Goal: Task Accomplishment & Management: Manage account settings

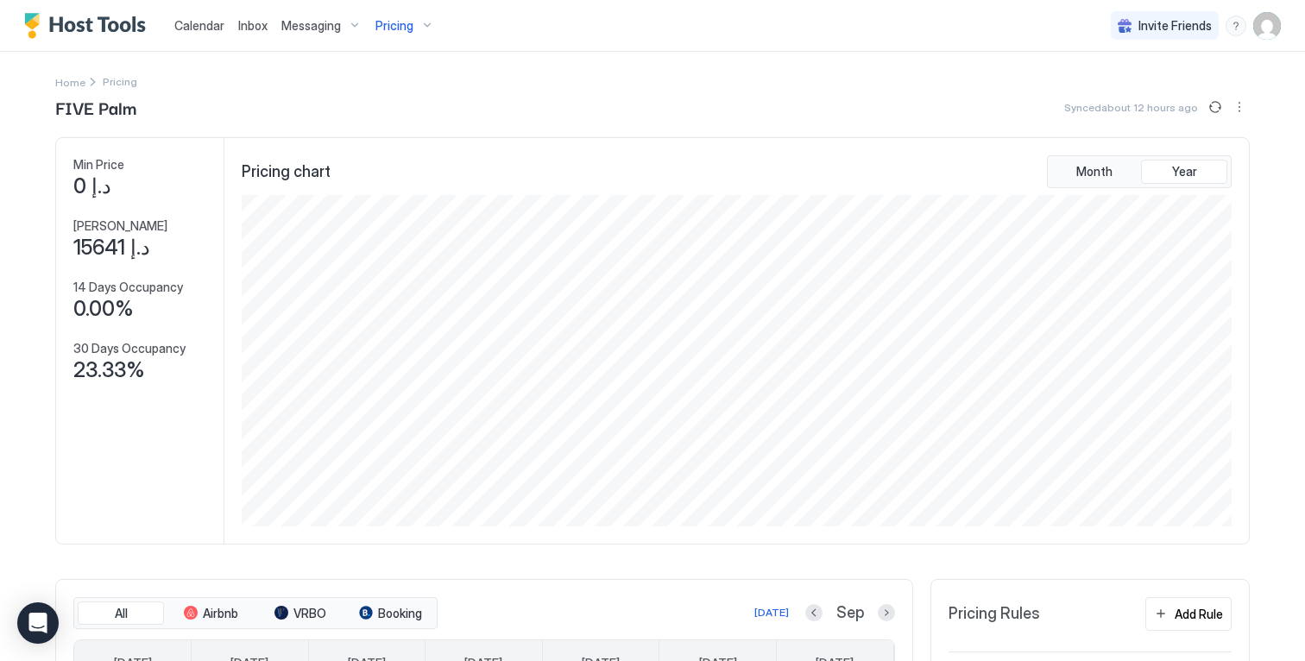
scroll to position [331, 993]
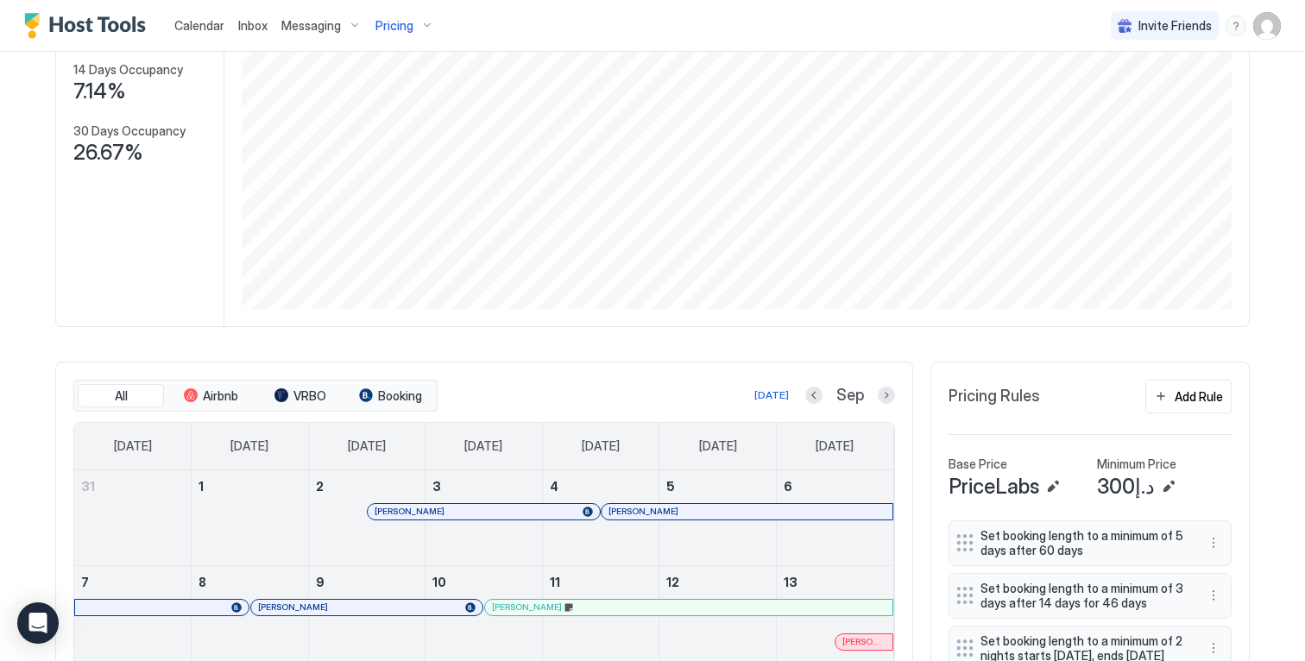
scroll to position [427, 0]
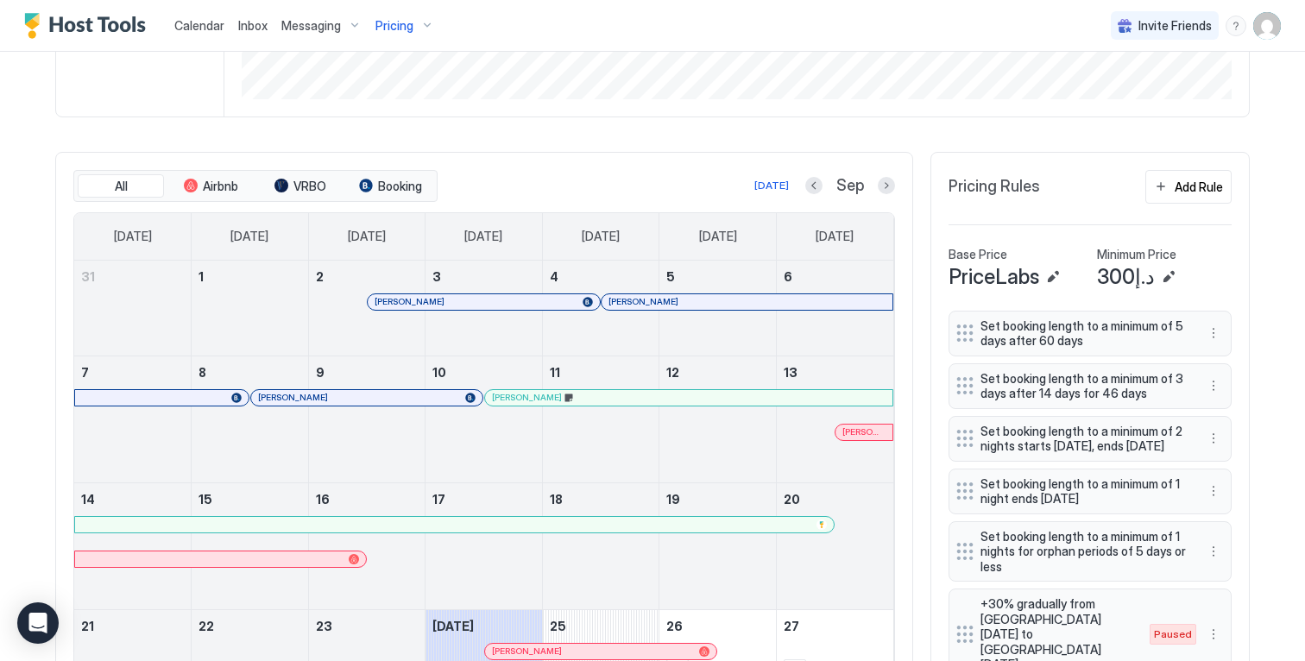
click at [407, 23] on span "Pricing" at bounding box center [394, 26] width 38 height 16
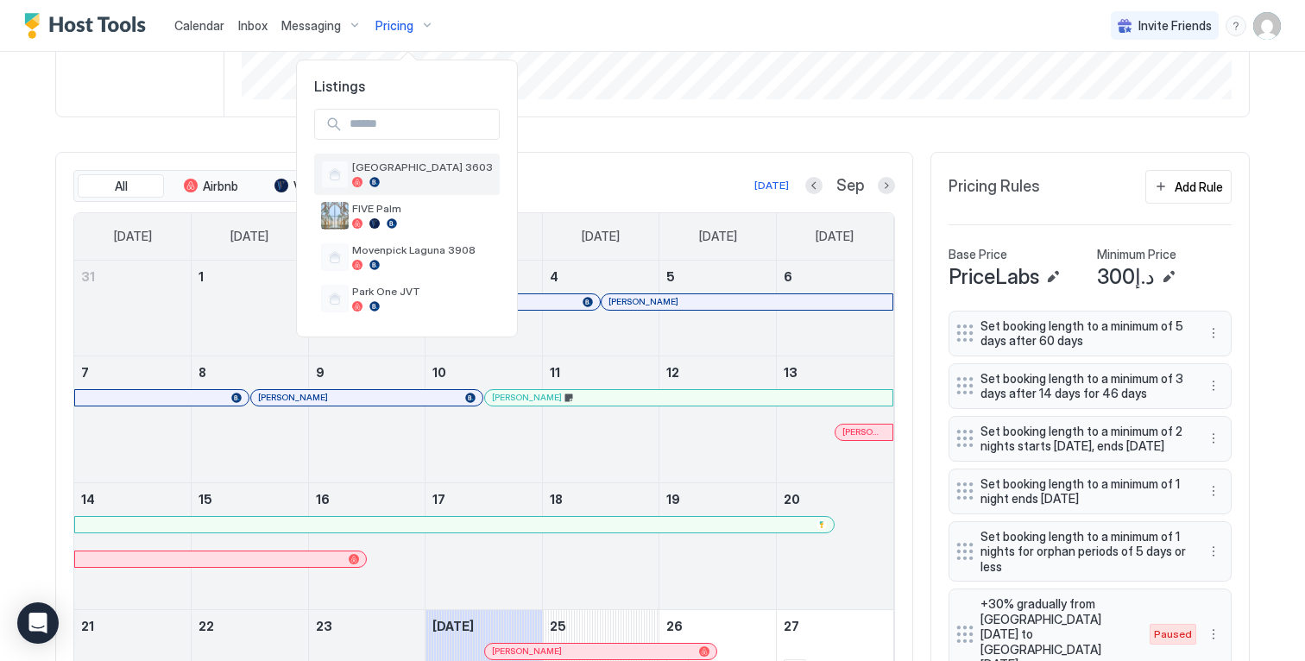
click at [387, 181] on div at bounding box center [422, 182] width 141 height 10
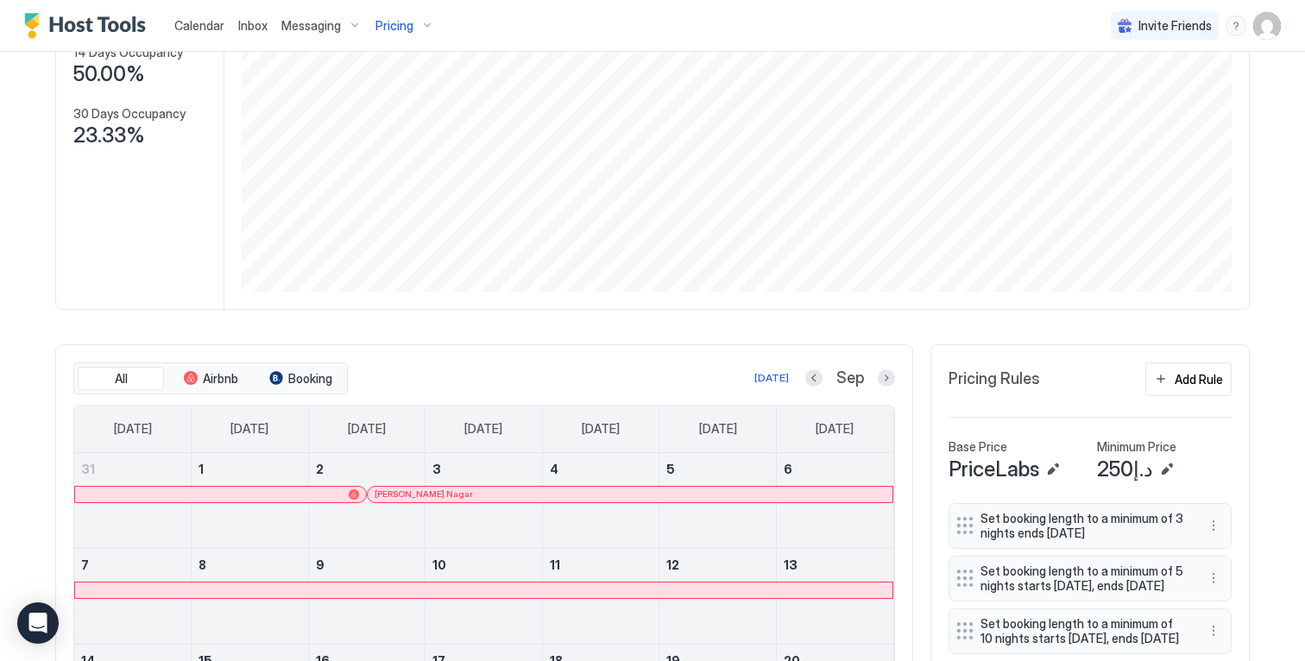
scroll to position [207, 0]
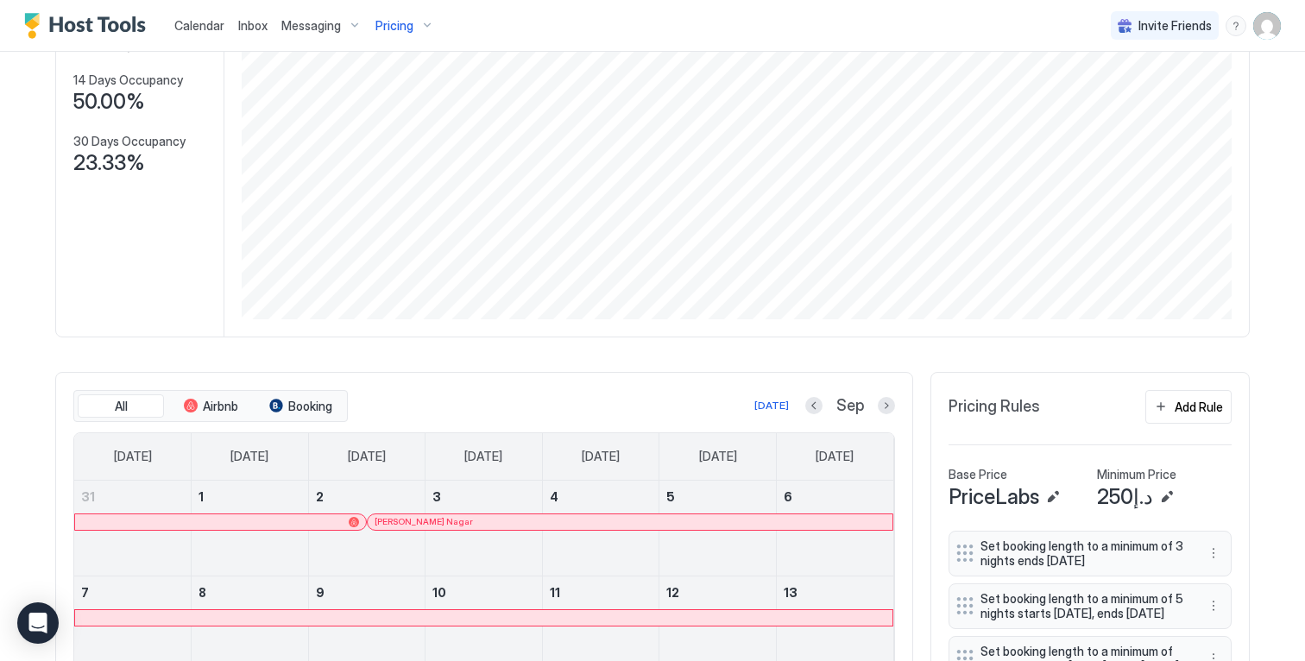
click at [388, 28] on span "Pricing" at bounding box center [394, 26] width 38 height 16
click at [422, 278] on div "Park One JVT" at bounding box center [407, 298] width 186 height 41
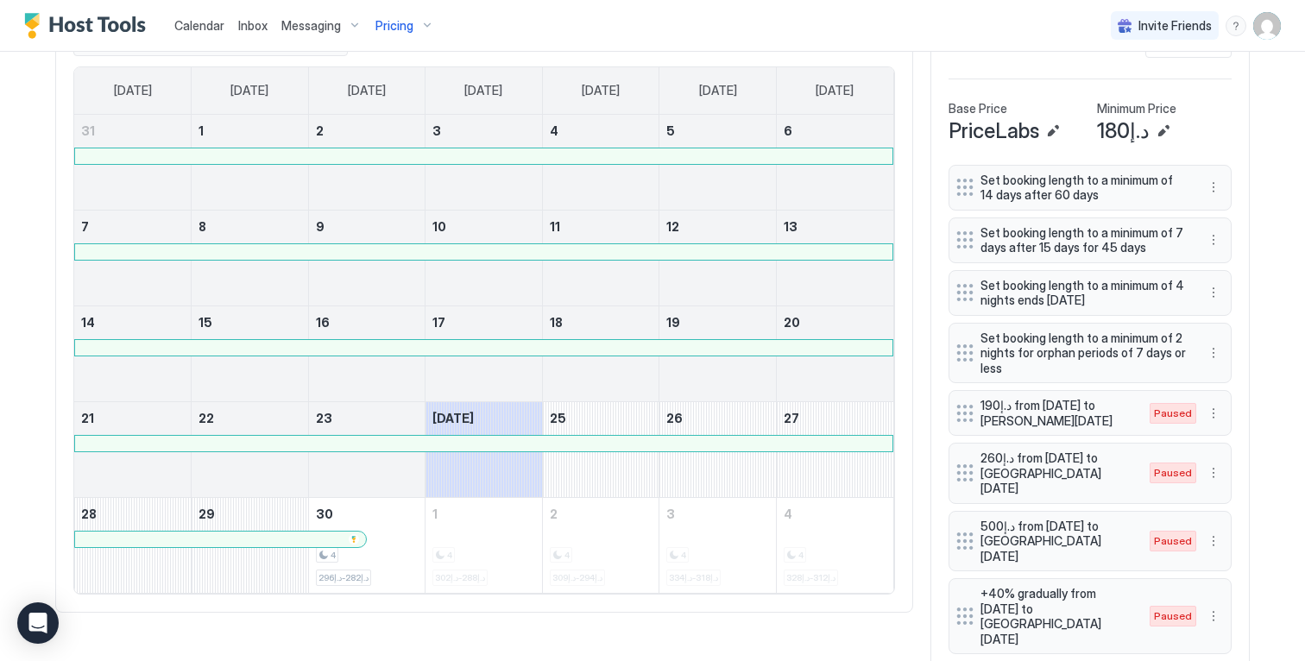
scroll to position [536, 0]
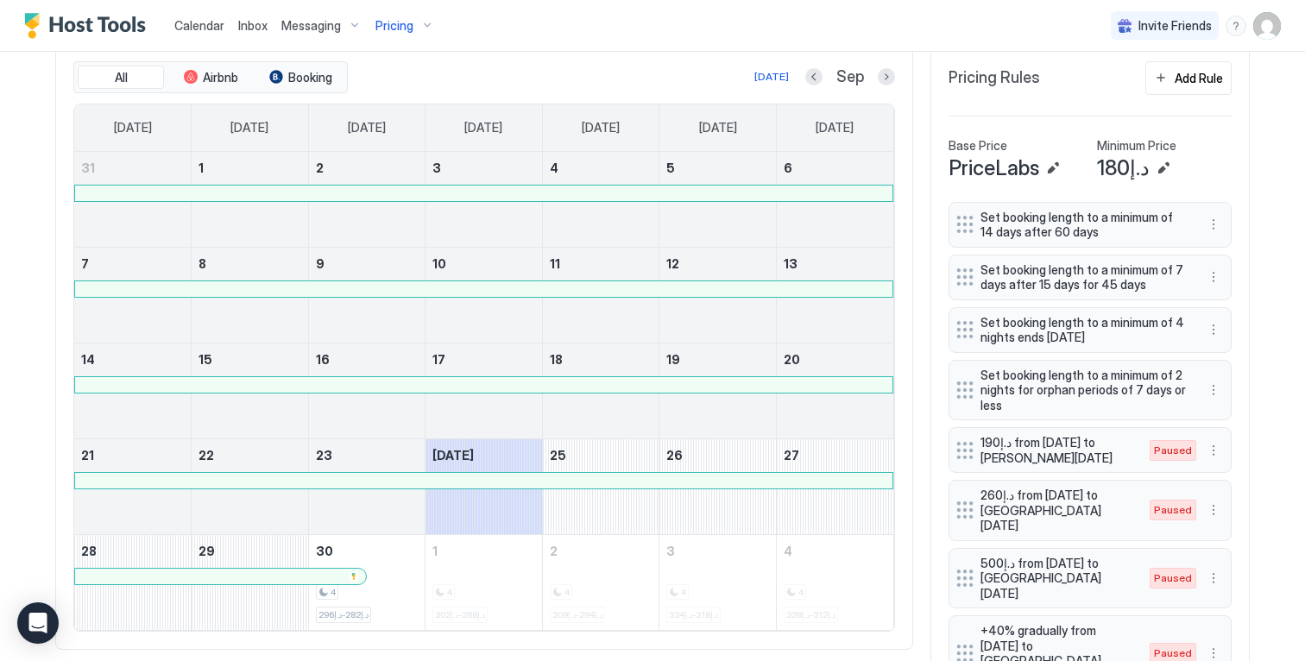
click at [402, 28] on span "Pricing" at bounding box center [394, 26] width 38 height 16
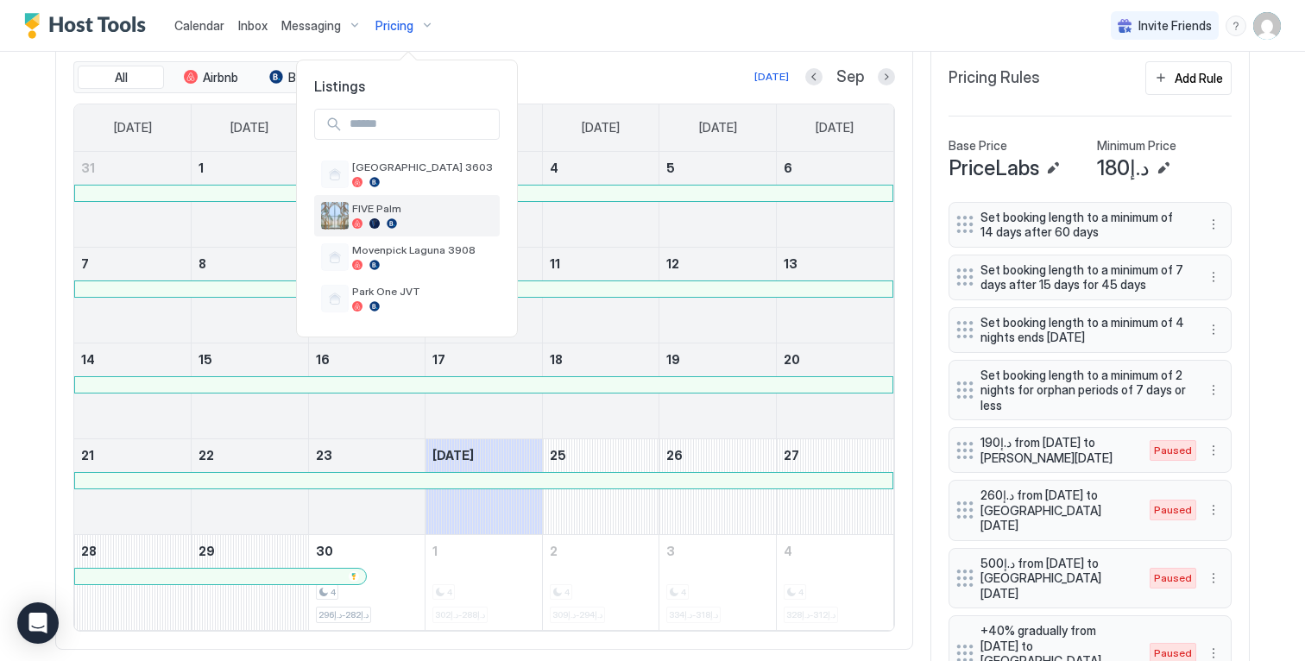
click at [394, 209] on span "FIVE Palm" at bounding box center [422, 208] width 141 height 13
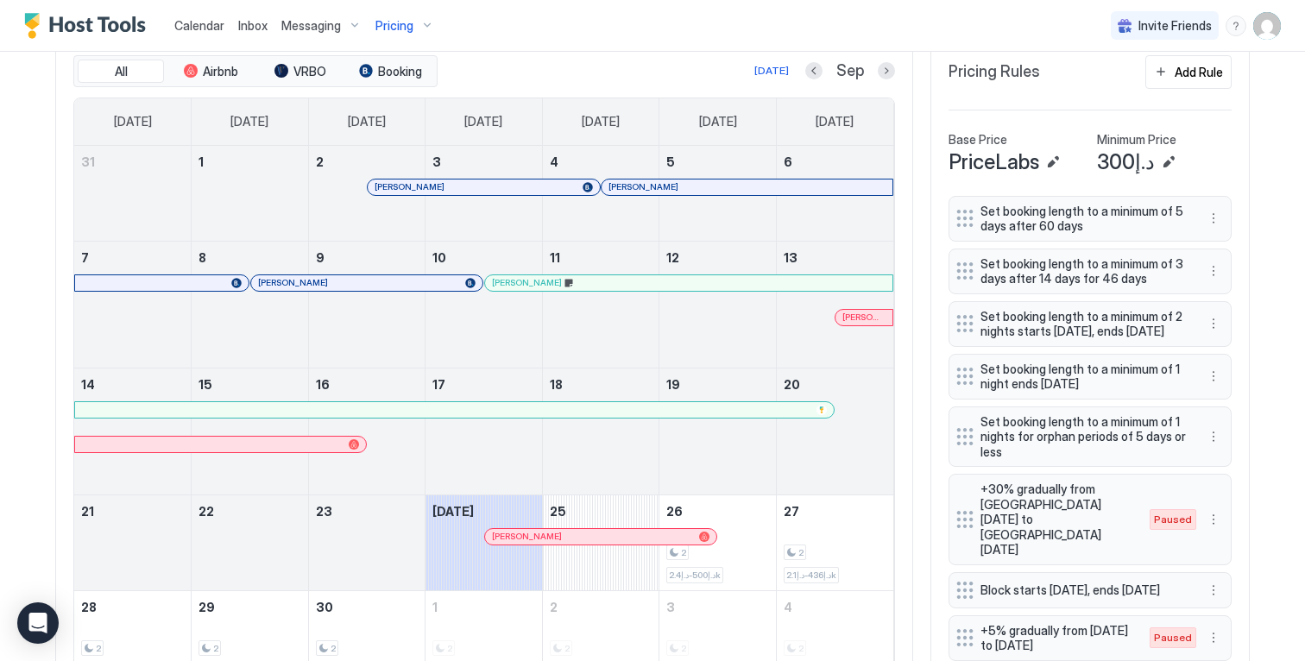
scroll to position [634, 0]
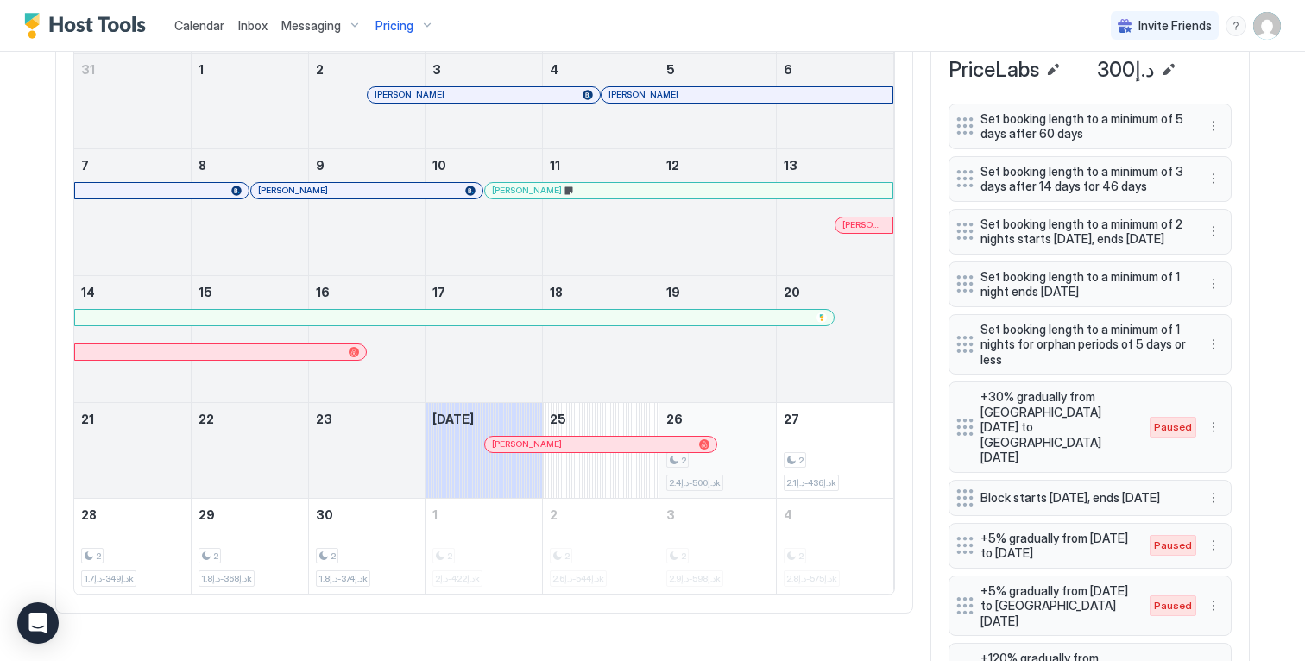
click at [739, 453] on div "2 د.إ500-د.إ2.4k" at bounding box center [717, 450] width 103 height 81
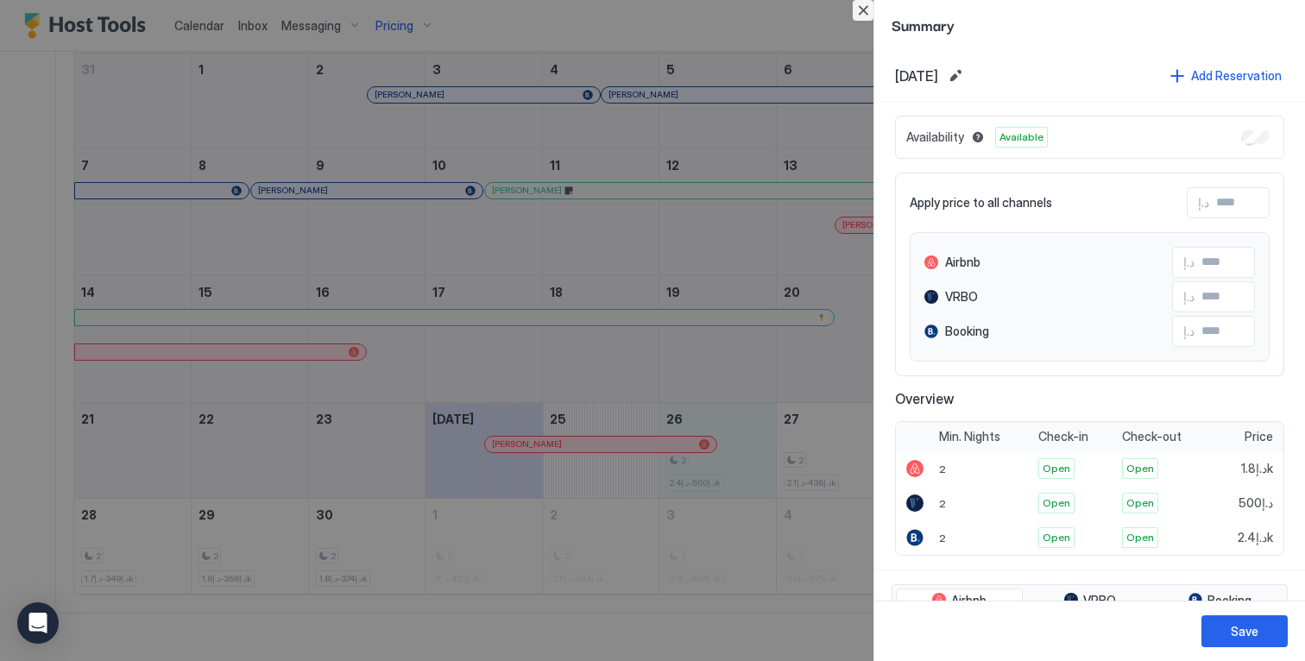
click at [865, 8] on button "Close" at bounding box center [863, 10] width 21 height 21
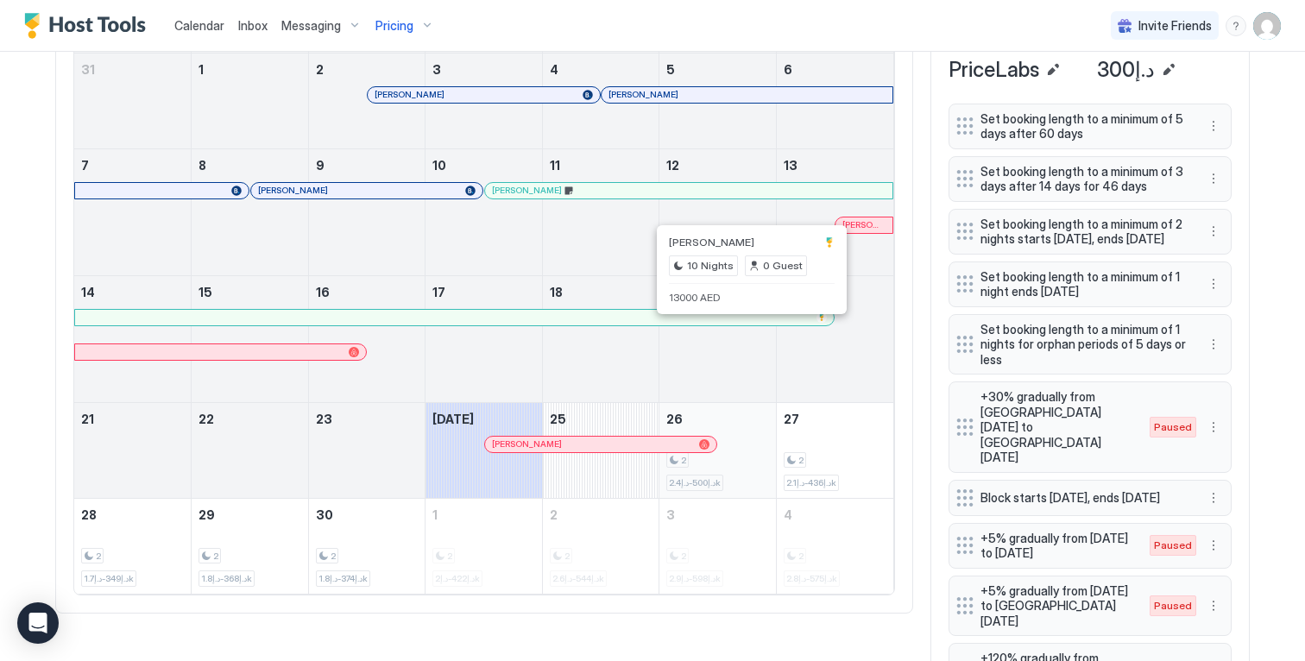
click at [721, 447] on div "2 د.إ500-د.إ2.4k" at bounding box center [717, 450] width 103 height 81
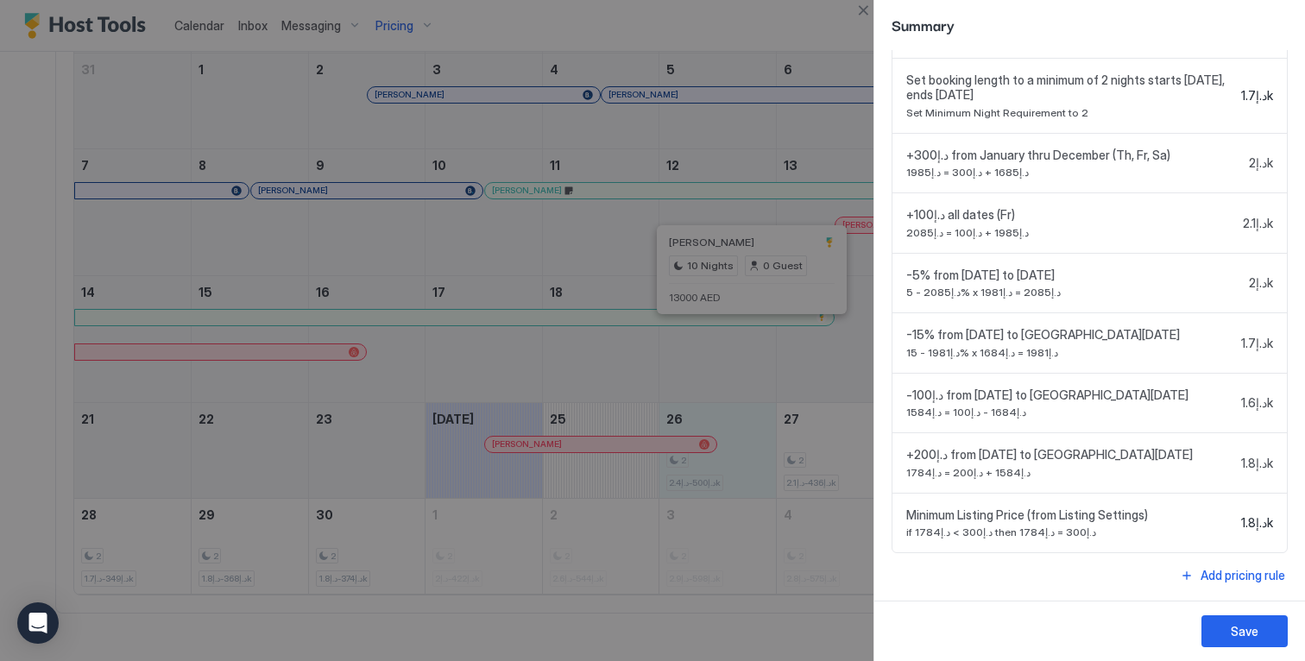
scroll to position [76, 0]
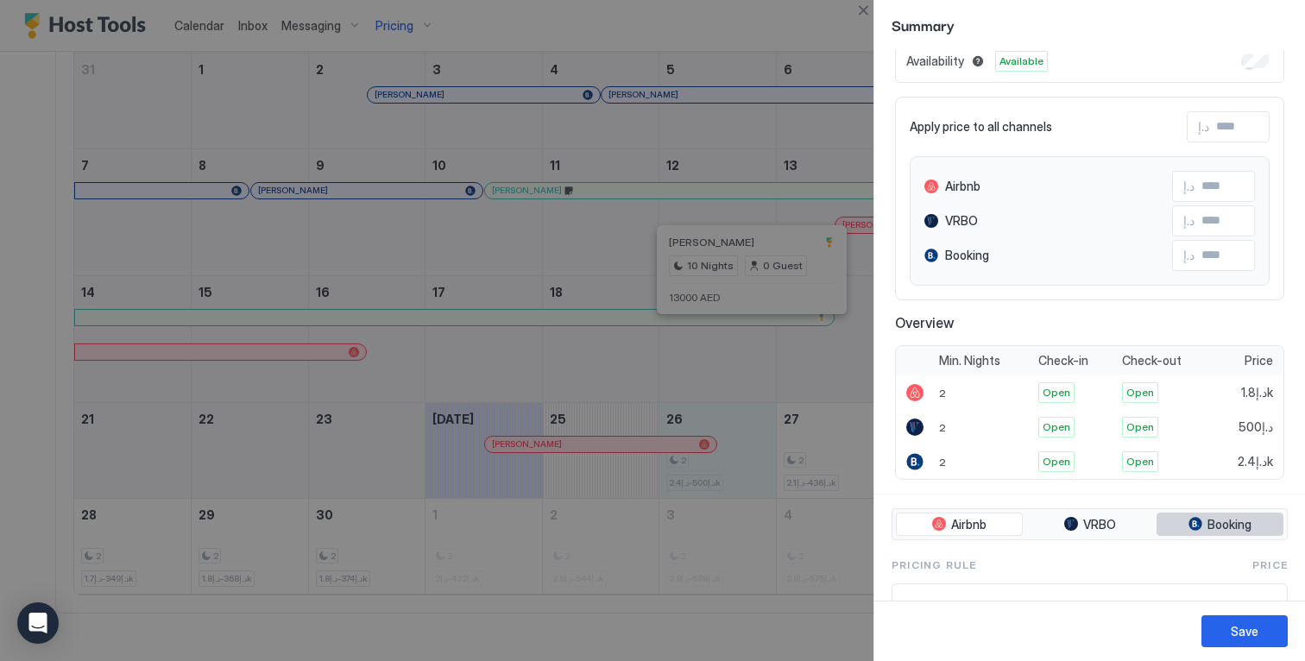
click at [1212, 522] on span "Booking" at bounding box center [1229, 525] width 44 height 16
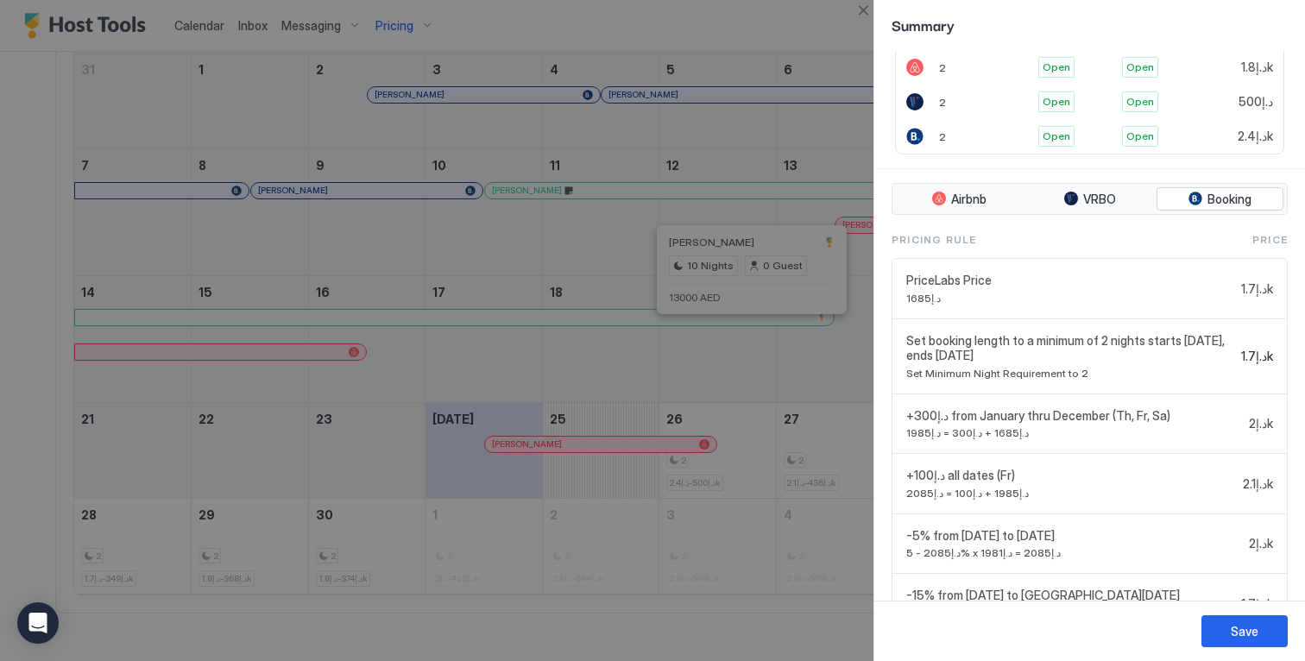
scroll to position [0, 0]
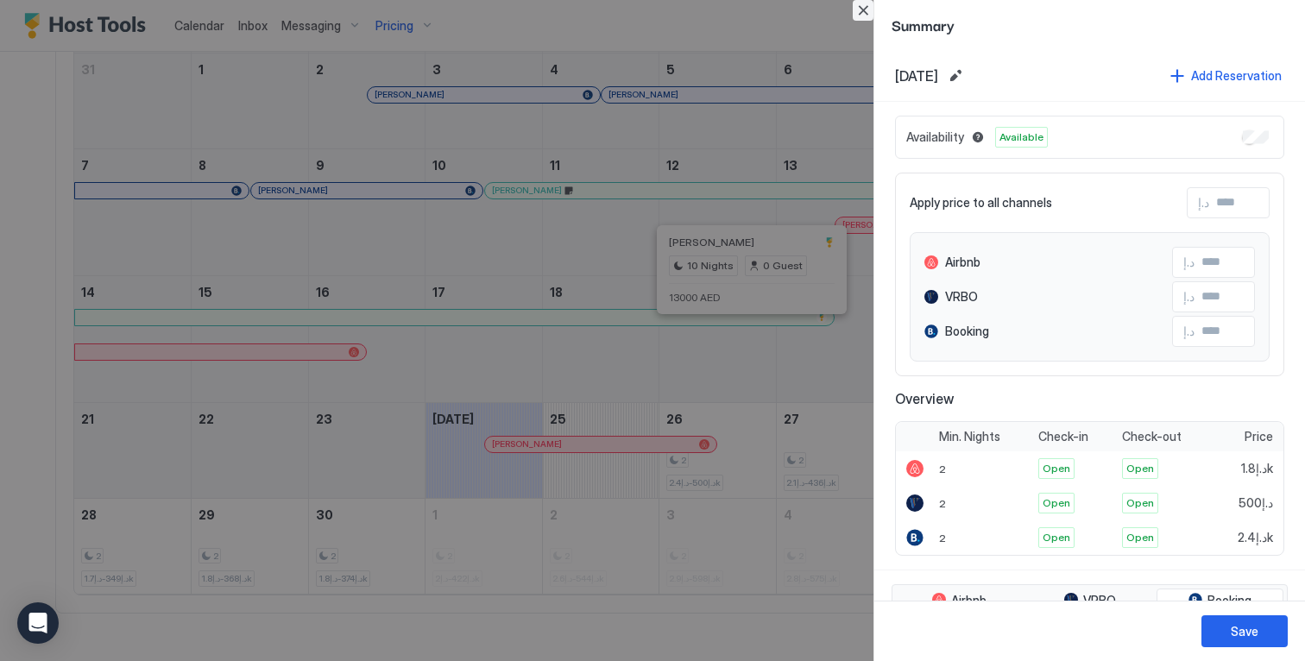
click at [862, 8] on button "Close" at bounding box center [863, 10] width 21 height 21
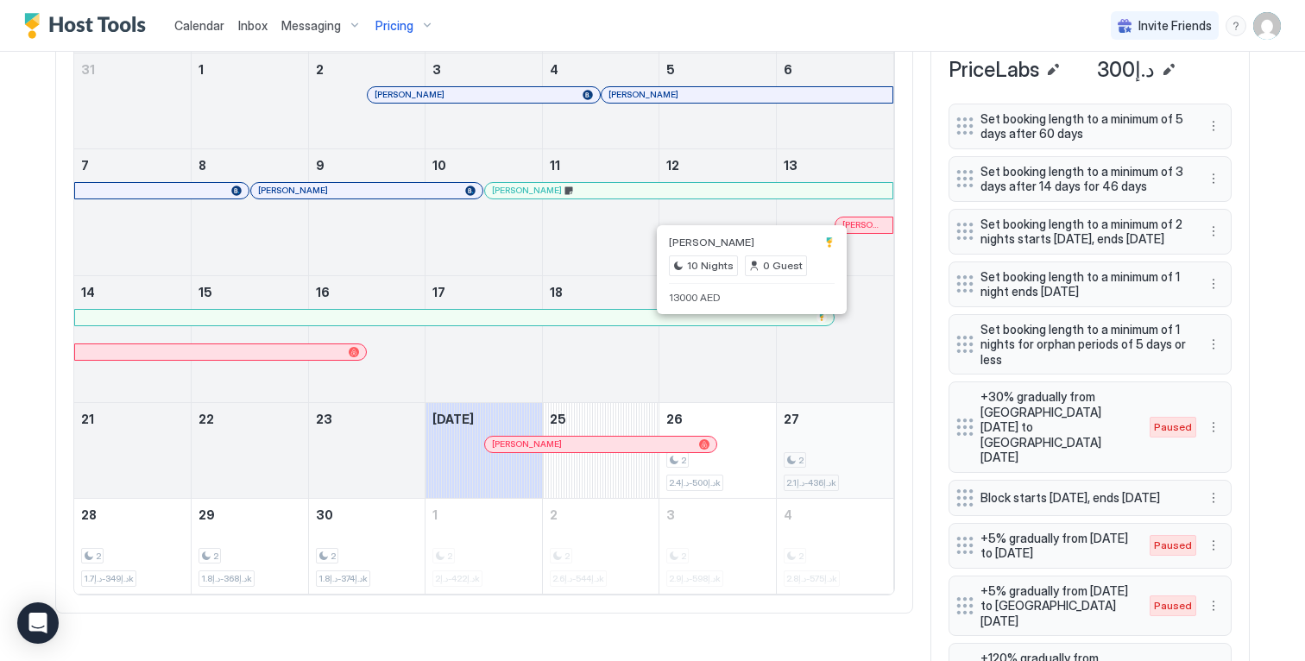
click at [816, 448] on div "2 د.إ436-د.إ2.1k" at bounding box center [835, 450] width 103 height 81
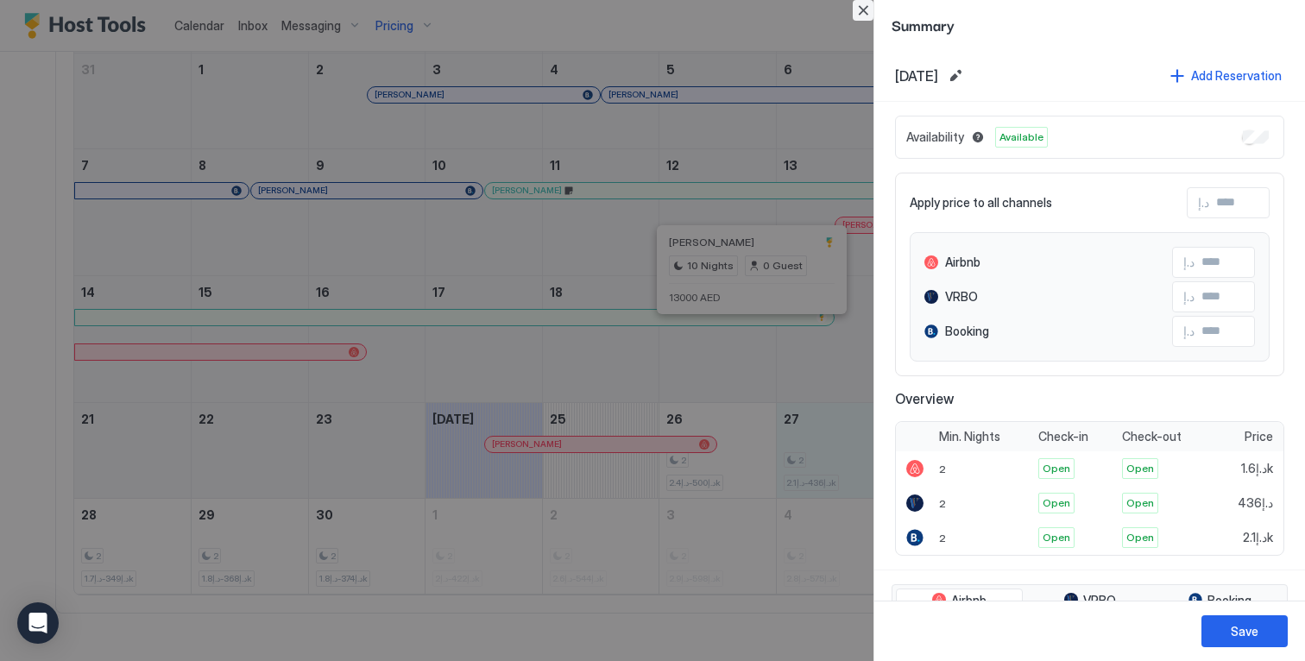
click at [856, 9] on button "Close" at bounding box center [863, 10] width 21 height 21
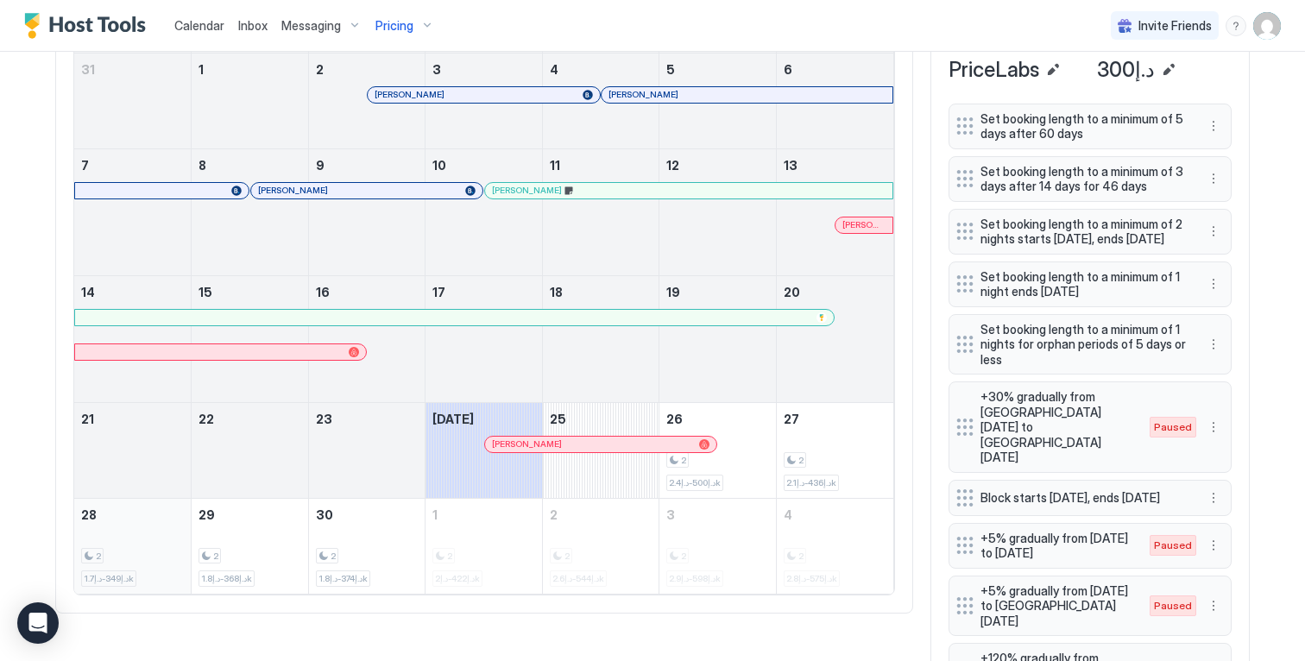
click at [170, 555] on div "2 د.إ349-د.إ1.7k" at bounding box center [132, 546] width 103 height 81
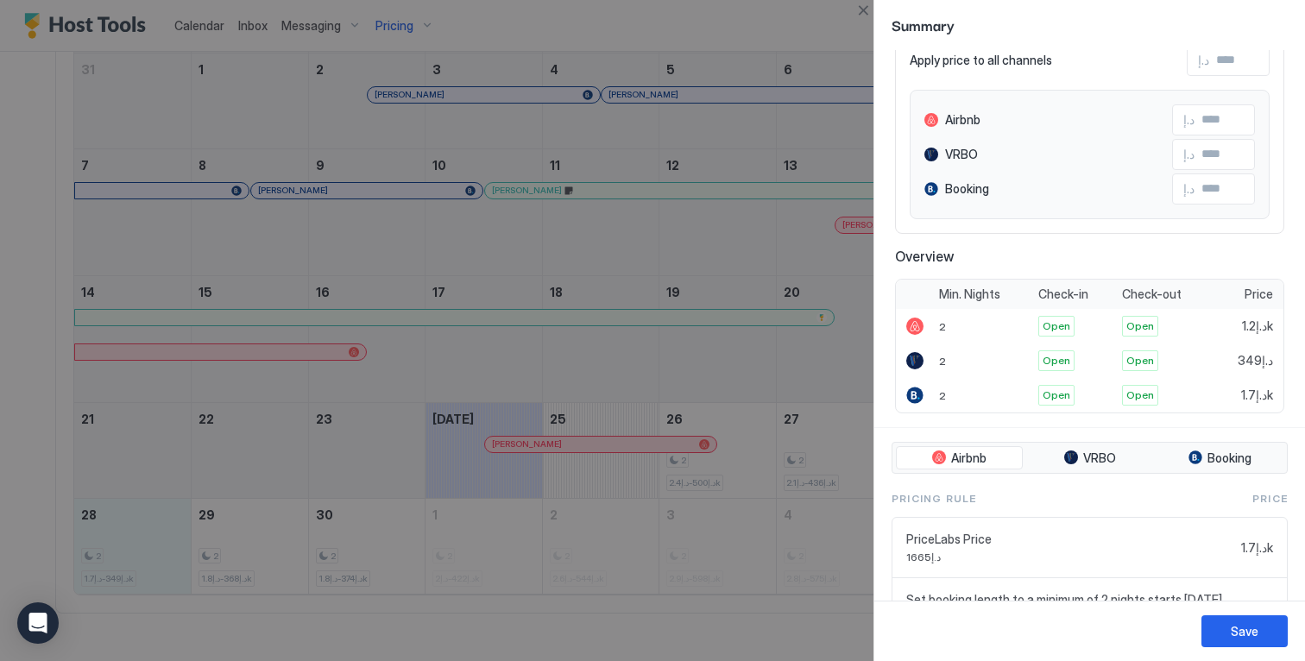
scroll to position [169, 0]
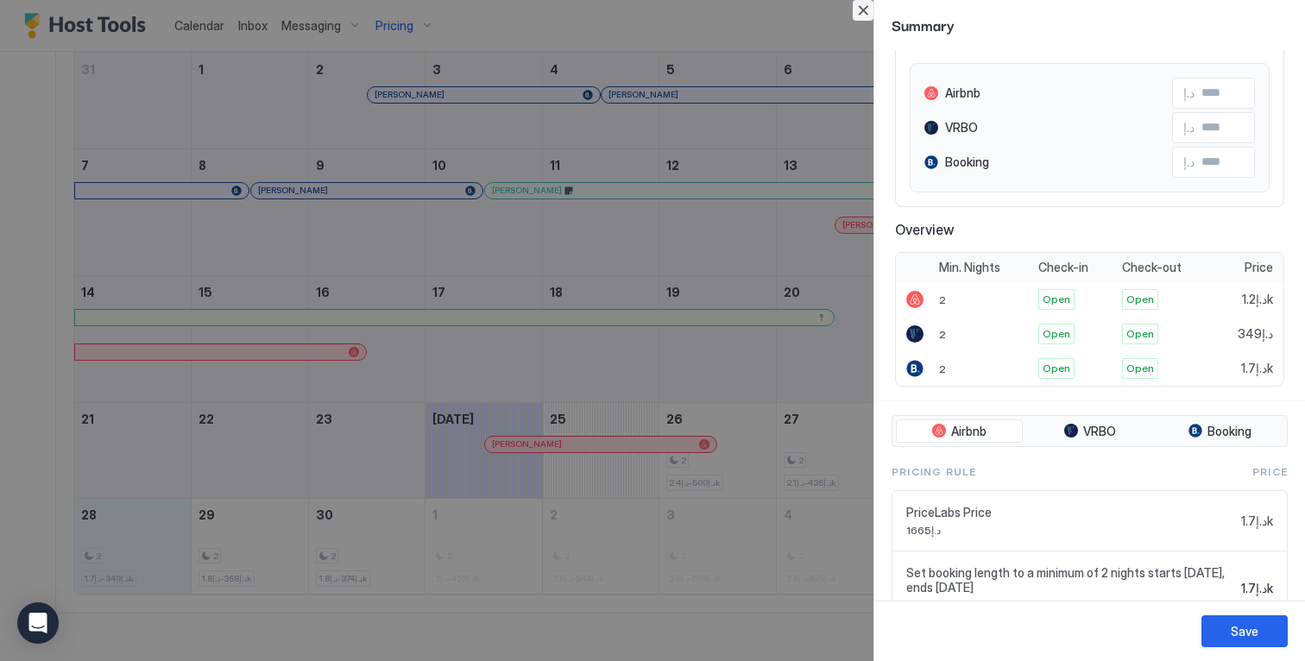
click at [861, 7] on button "Close" at bounding box center [863, 10] width 21 height 21
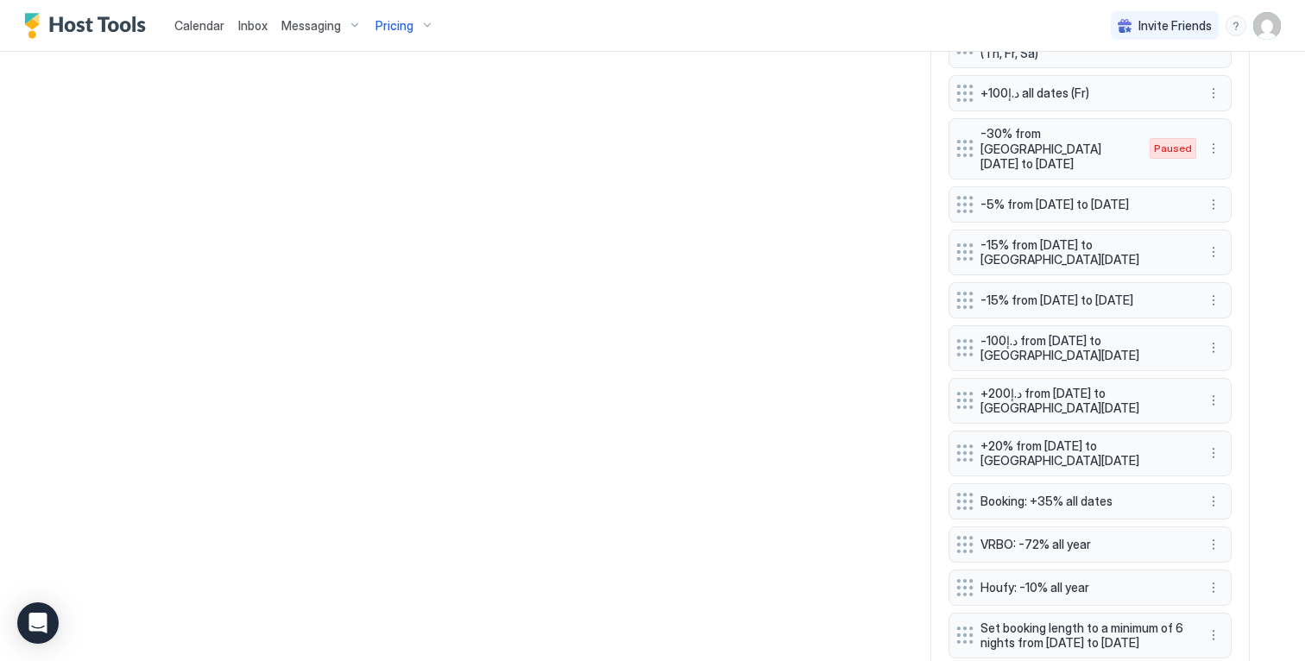
scroll to position [1726, 0]
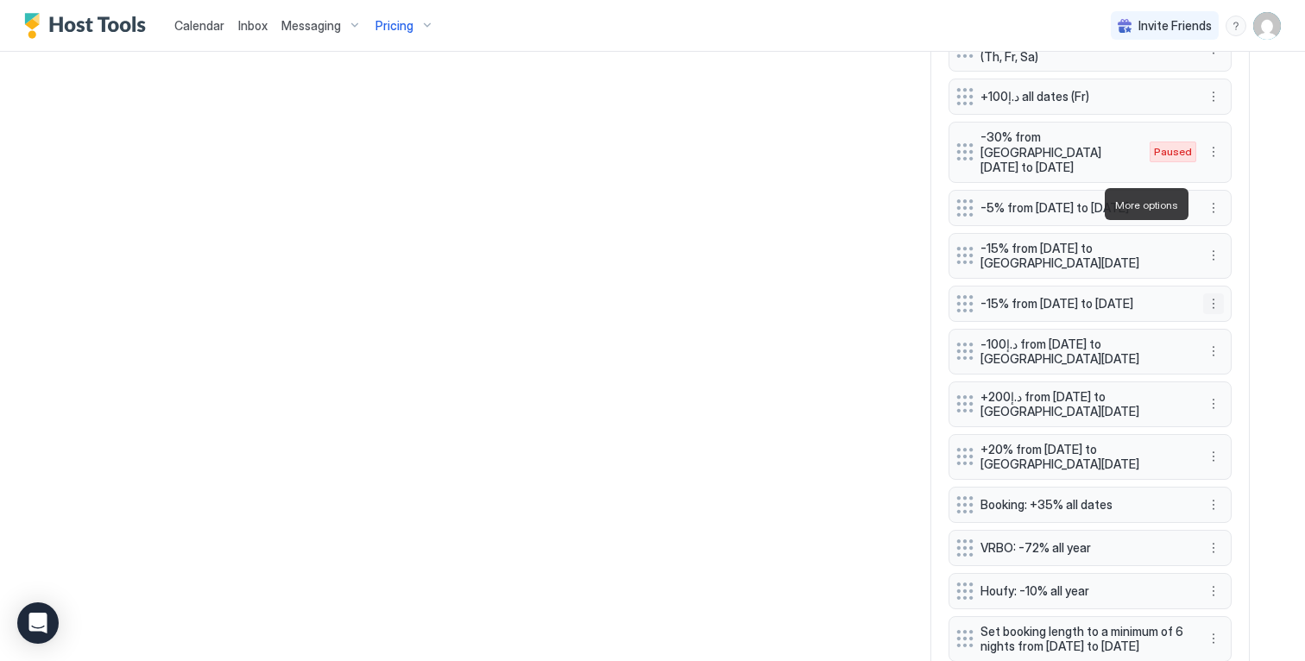
click at [1210, 293] on button "More options" at bounding box center [1213, 303] width 21 height 21
click at [1221, 226] on div "Edit" at bounding box center [1224, 228] width 38 height 13
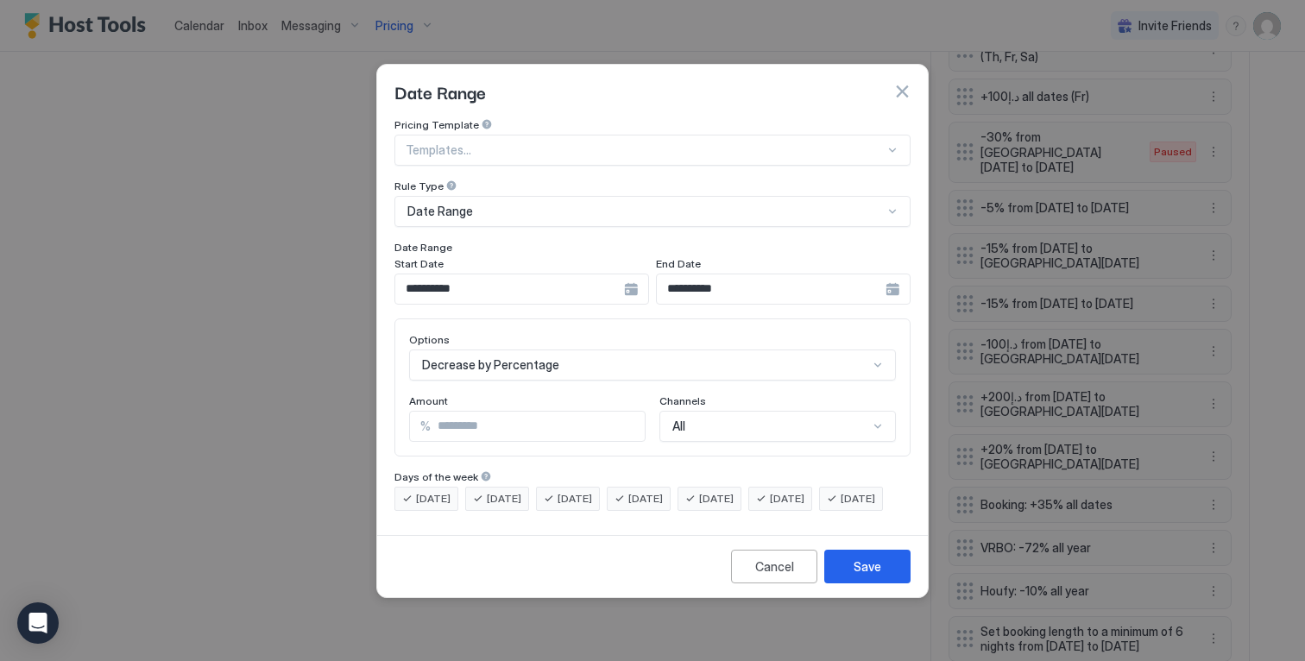
click at [639, 277] on div "**********" at bounding box center [521, 289] width 255 height 31
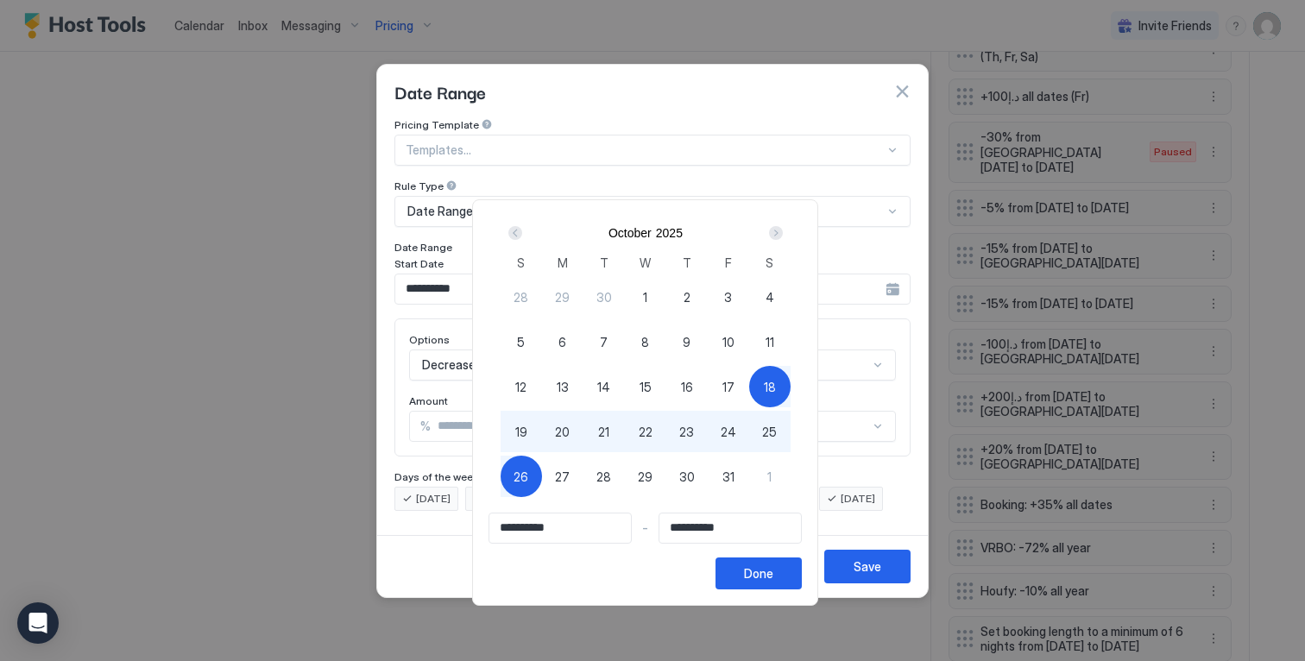
click at [776, 391] on span "18" at bounding box center [770, 387] width 12 height 18
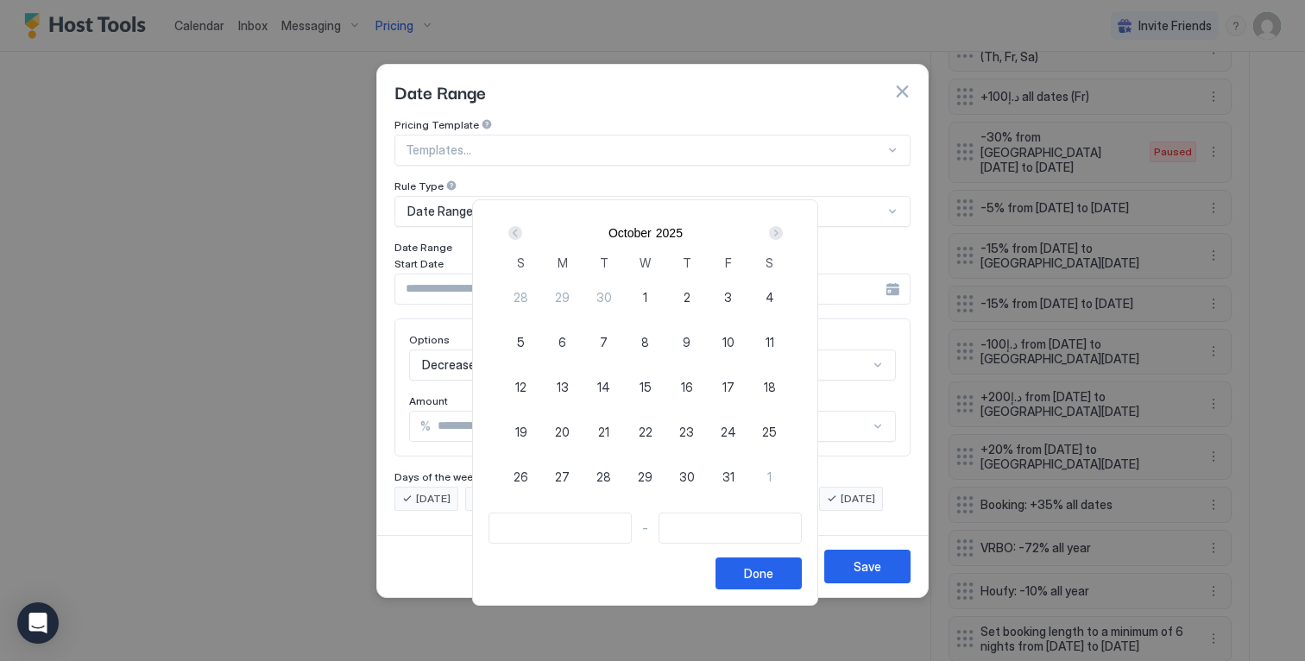
click at [776, 379] on span "18" at bounding box center [770, 387] width 12 height 18
type input "**********"
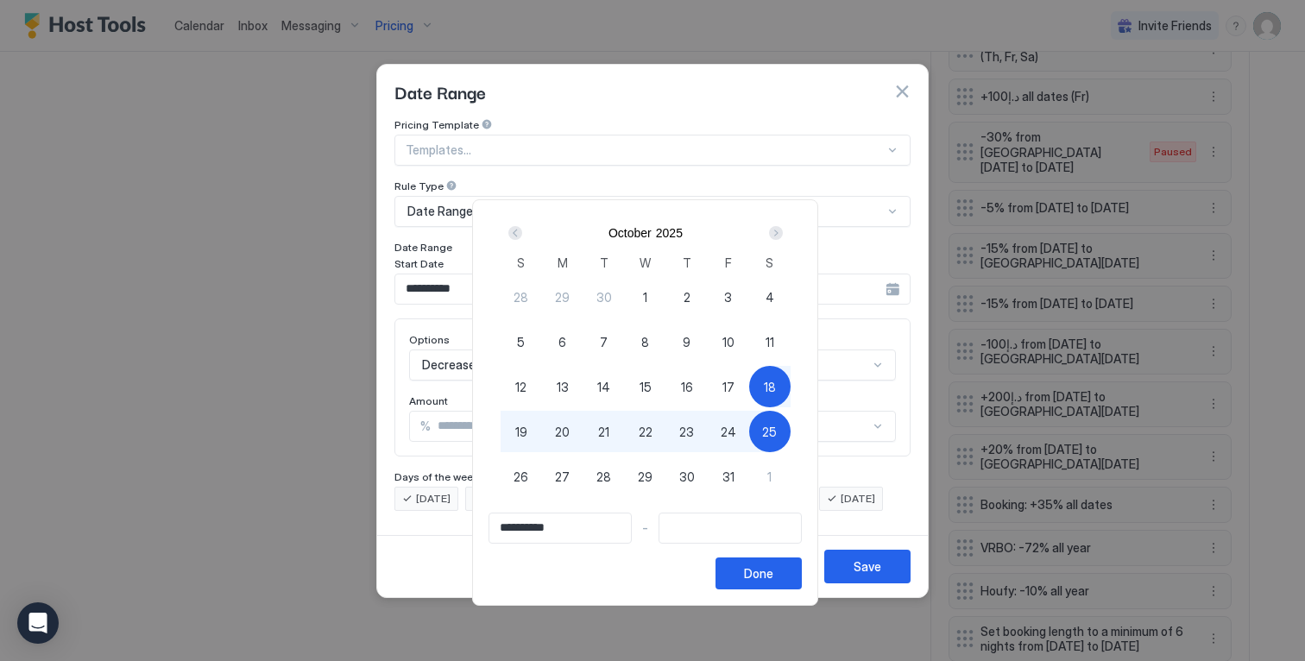
type input "**********"
click at [747, 428] on div "24" at bounding box center [728, 431] width 41 height 41
type input "**********"
click at [773, 573] on div "Done" at bounding box center [758, 573] width 29 height 18
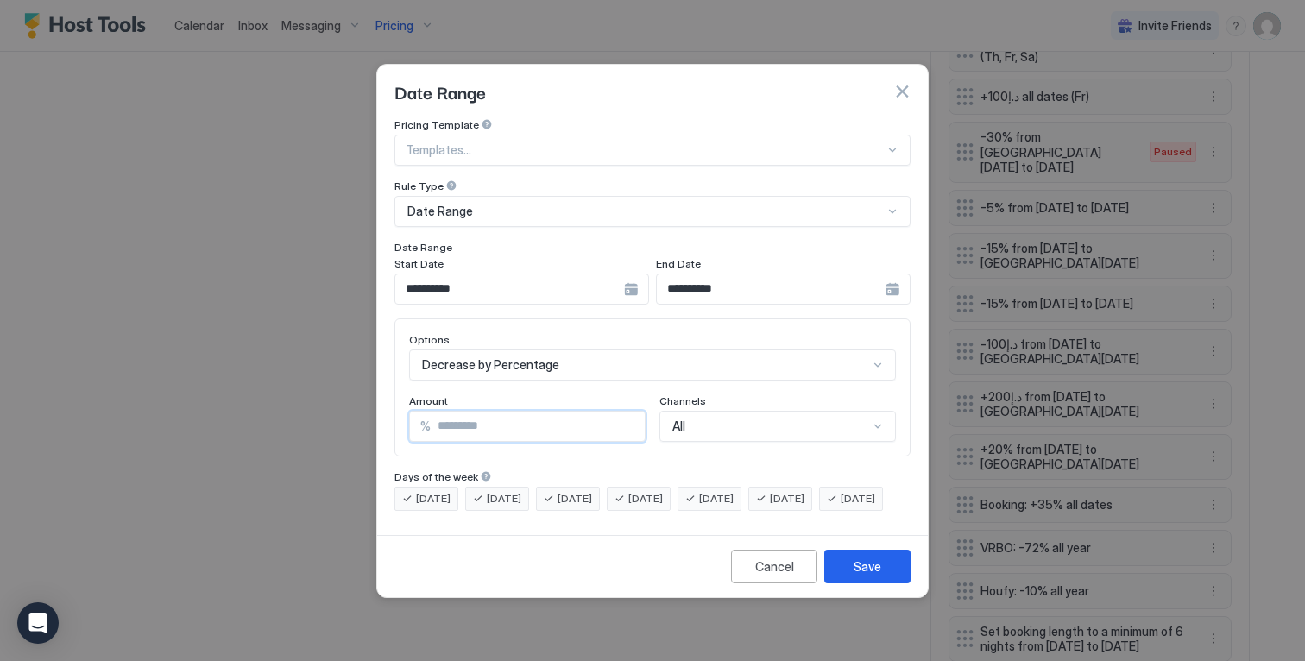
drag, startPoint x: 563, startPoint y: 420, endPoint x: 280, endPoint y: 378, distance: 285.4
click at [295, 382] on div "**********" at bounding box center [652, 330] width 1305 height 661
type input "**"
click at [872, 576] on div "Save" at bounding box center [868, 567] width 28 height 18
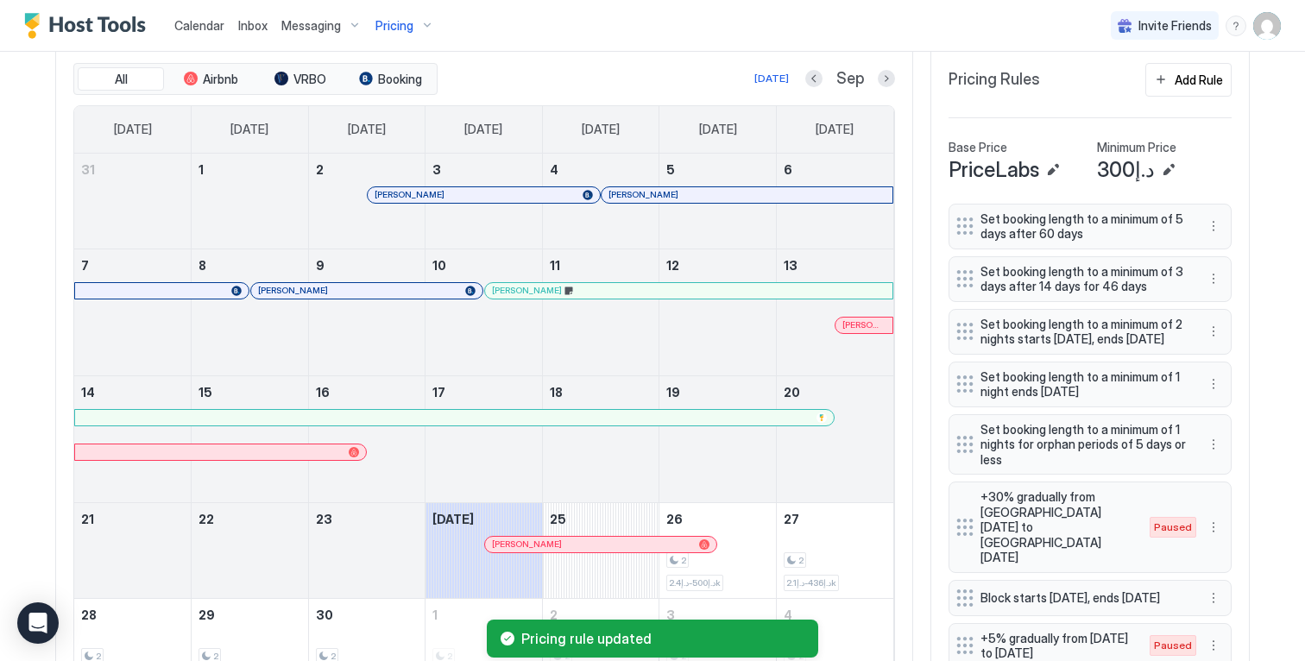
scroll to position [313, 0]
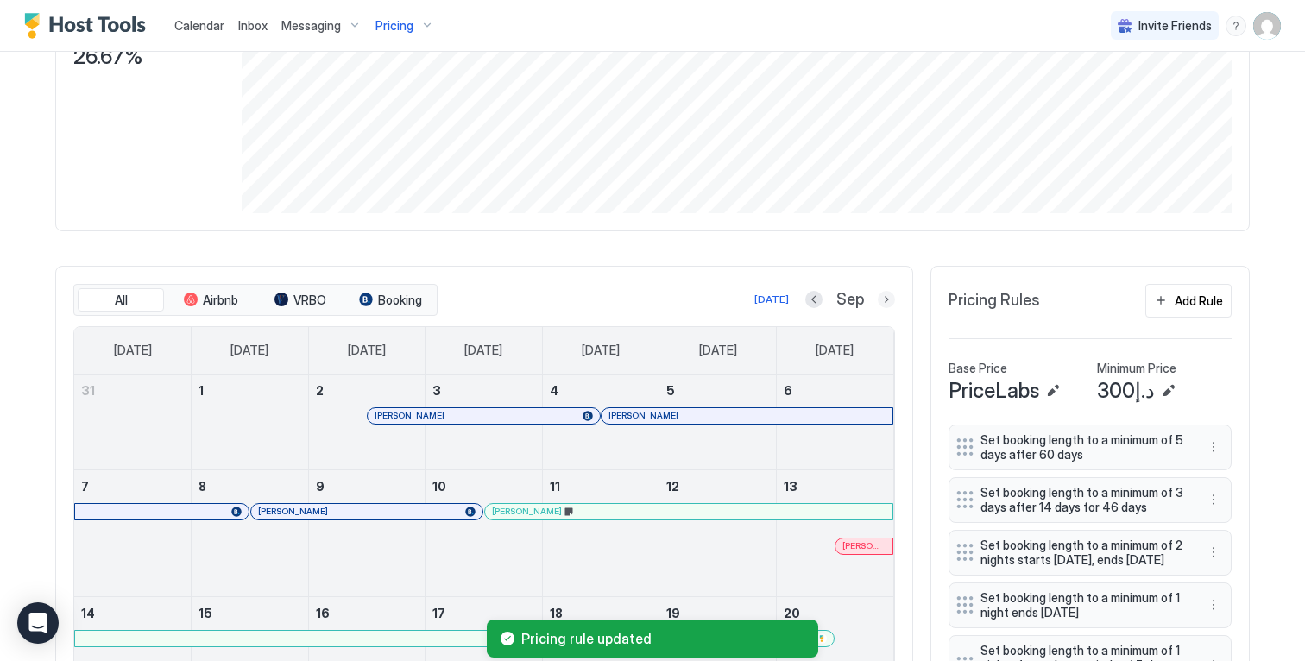
click at [879, 308] on button "Next month" at bounding box center [886, 299] width 17 height 17
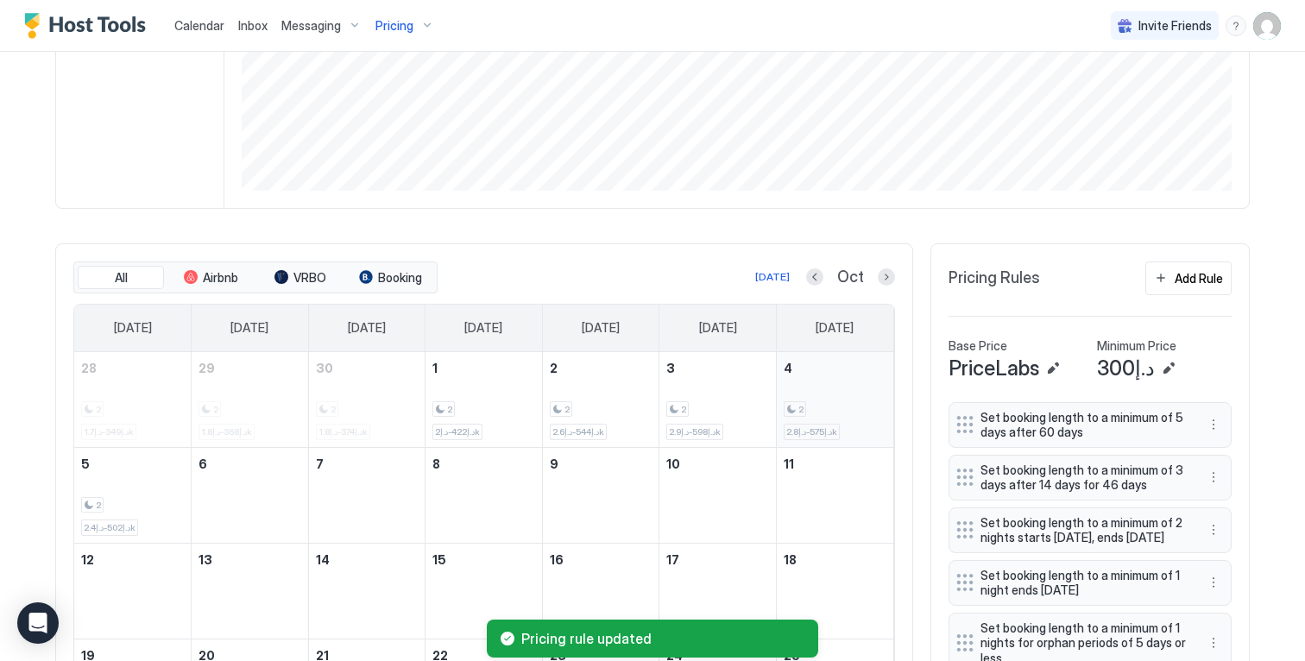
scroll to position [607, 0]
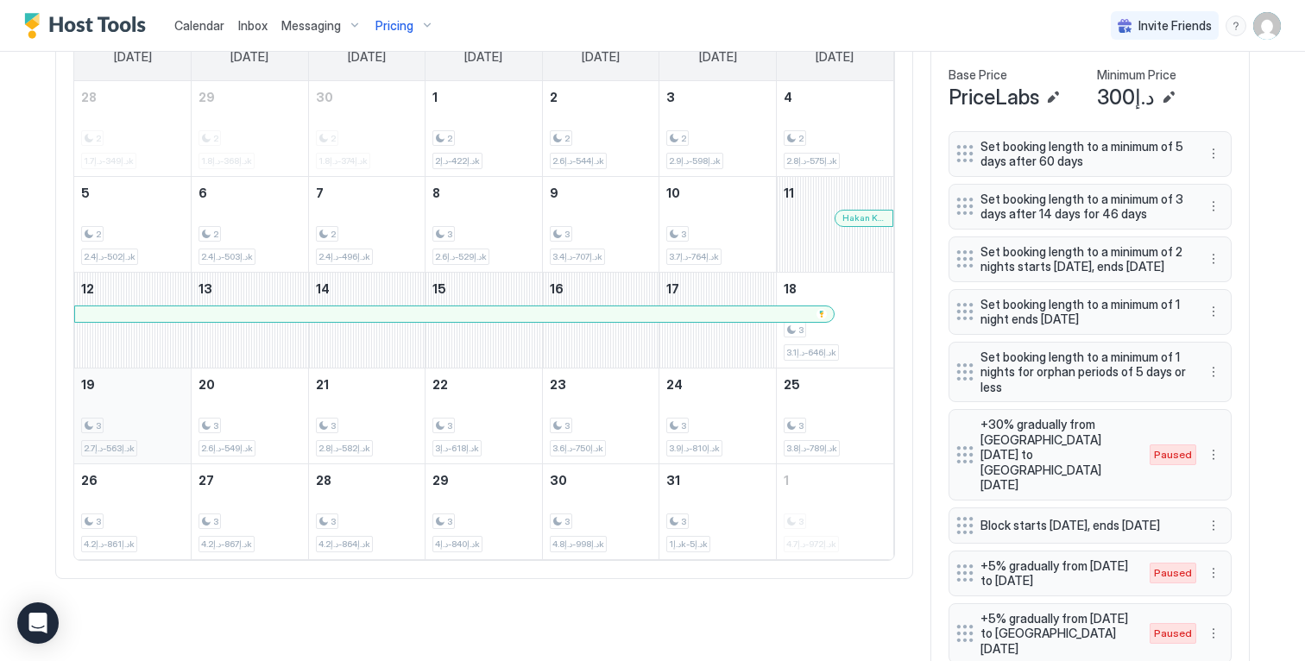
click at [167, 422] on div "3 د.إ563-د.إ2.7k" at bounding box center [132, 415] width 103 height 81
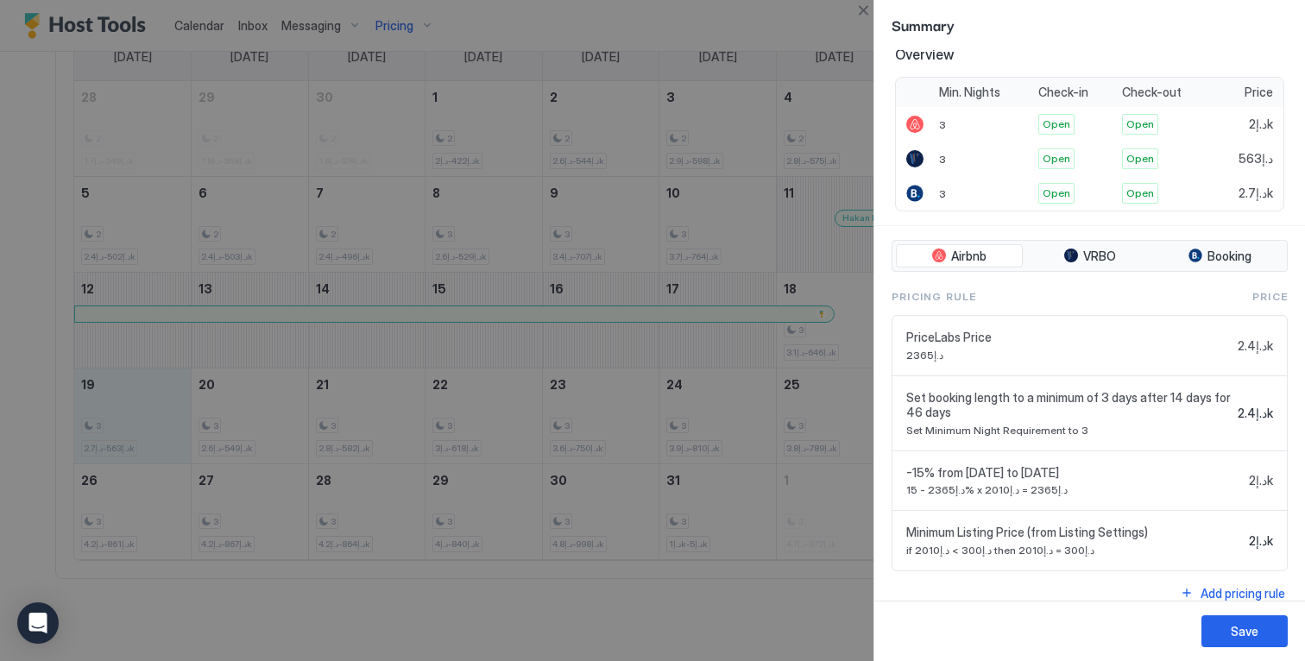
scroll to position [348, 0]
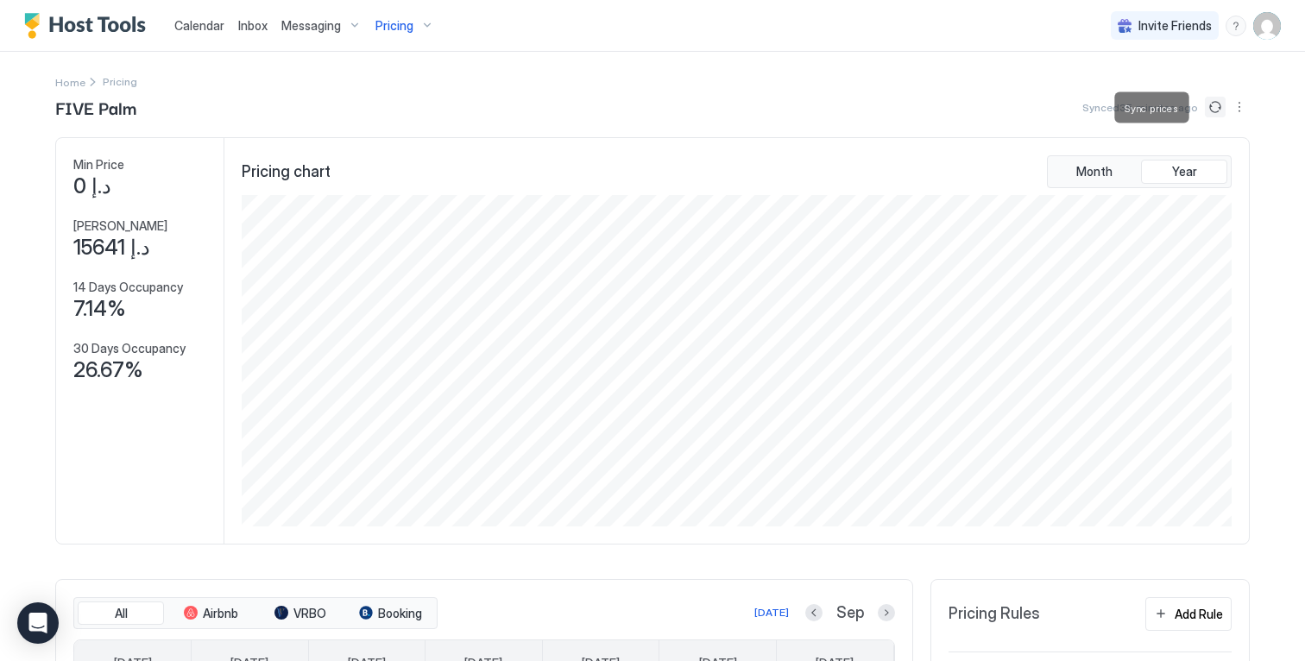
click at [1208, 108] on button "Sync prices" at bounding box center [1215, 107] width 21 height 21
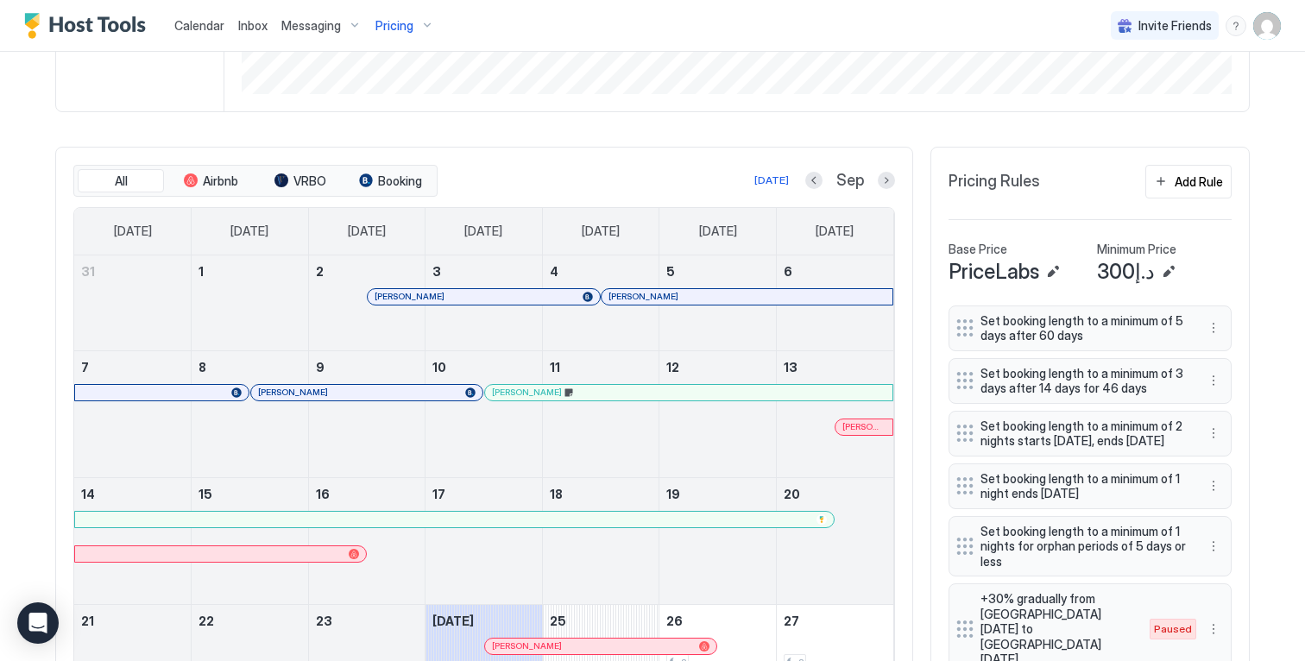
scroll to position [494, 0]
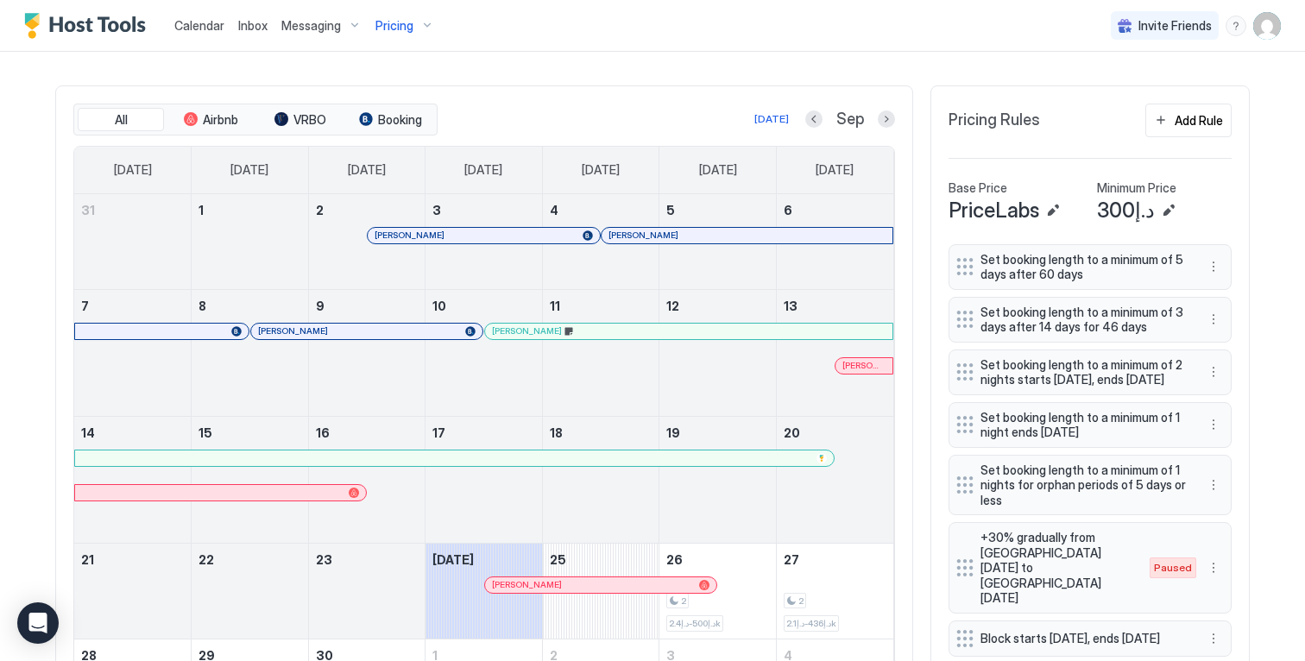
click at [884, 128] on button "Next month" at bounding box center [886, 118] width 17 height 17
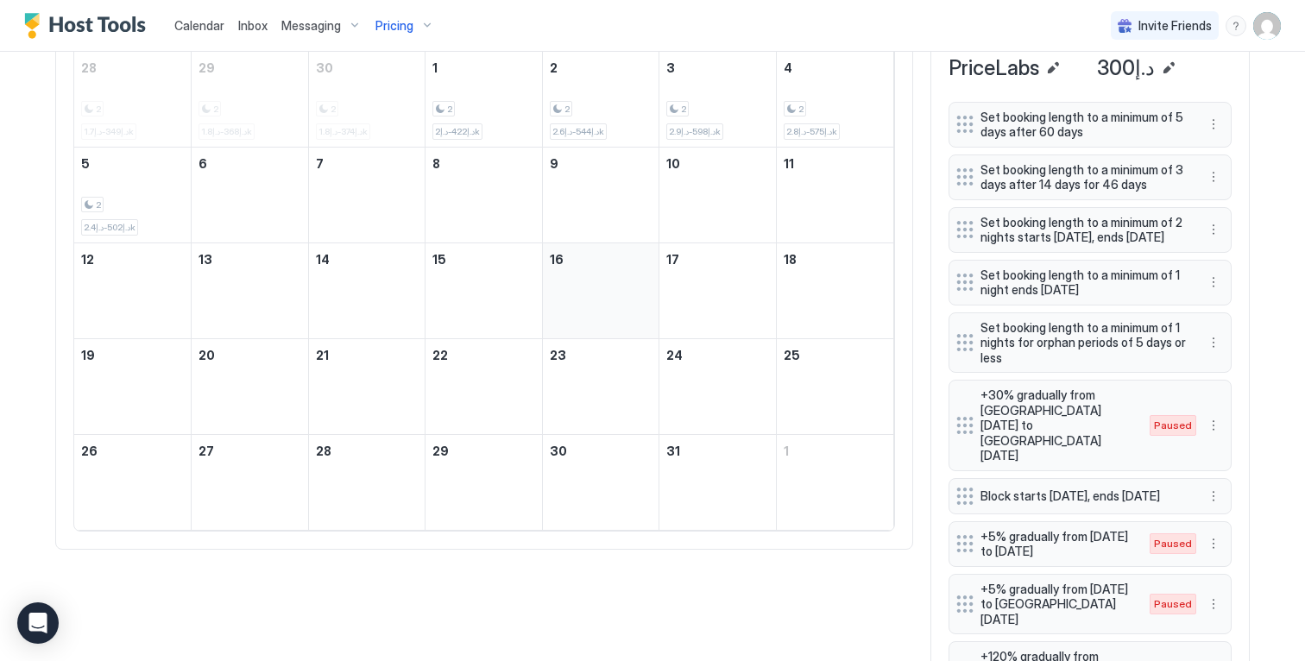
scroll to position [636, 0]
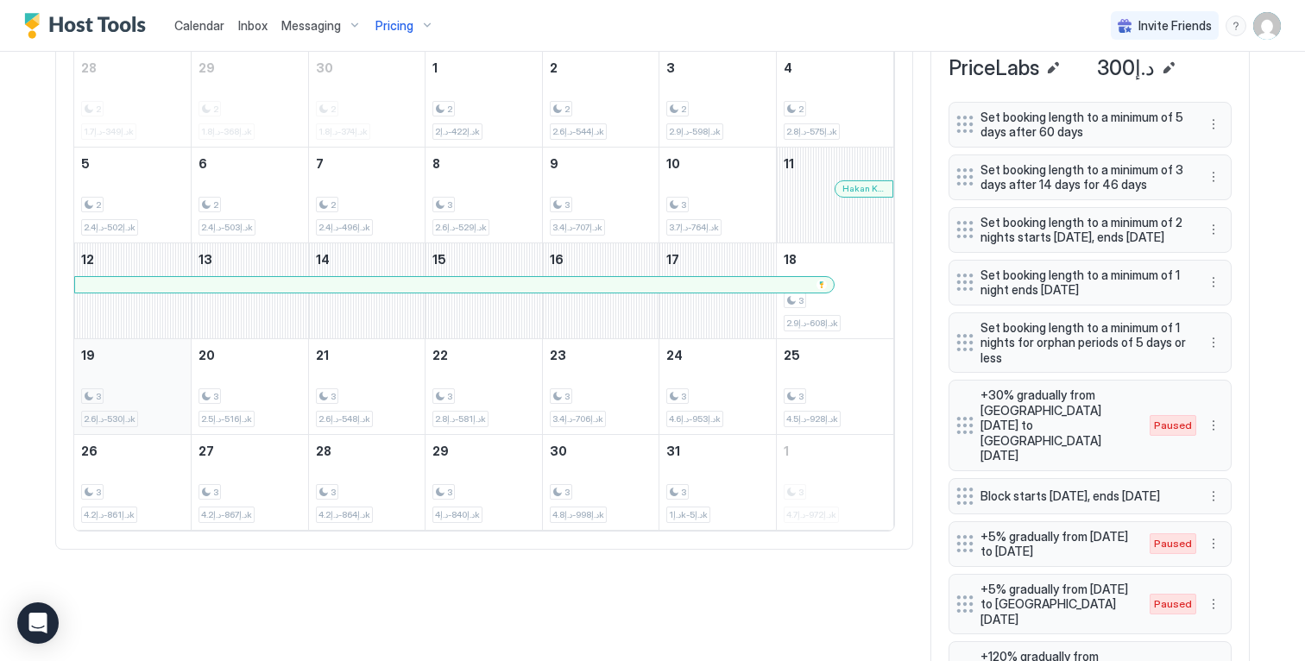
click at [167, 394] on div "3 د.إ530-د.إ2.6k" at bounding box center [132, 386] width 103 height 81
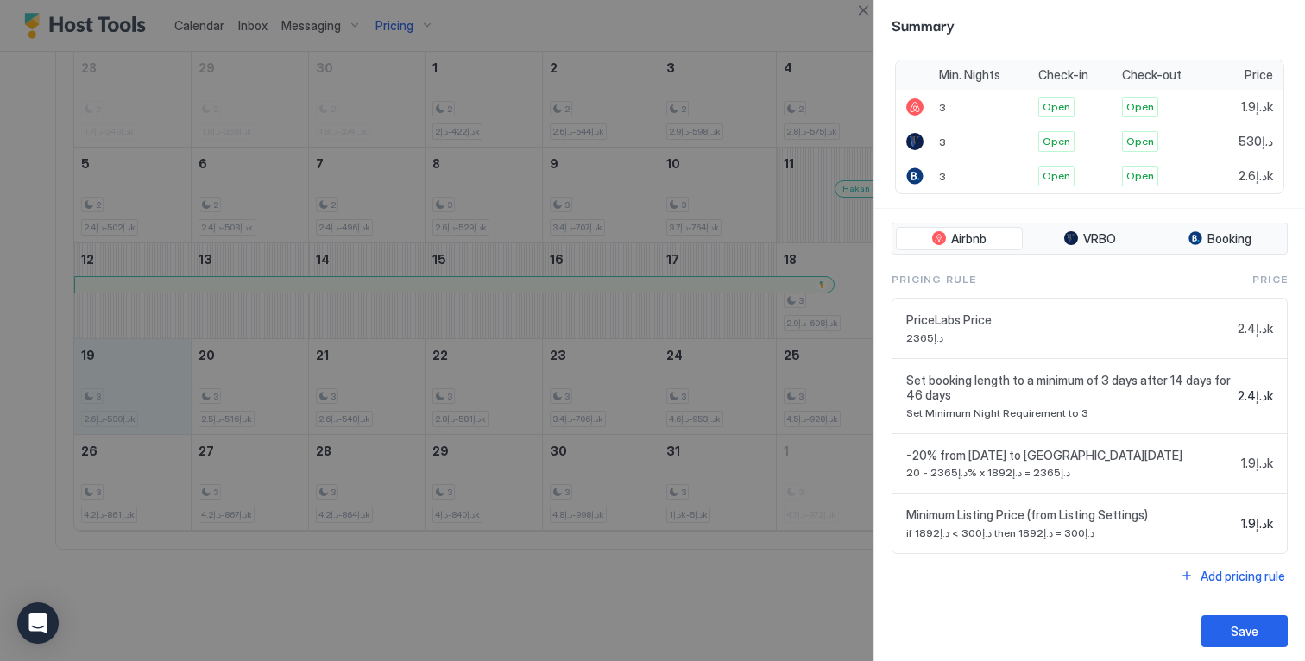
scroll to position [0, 0]
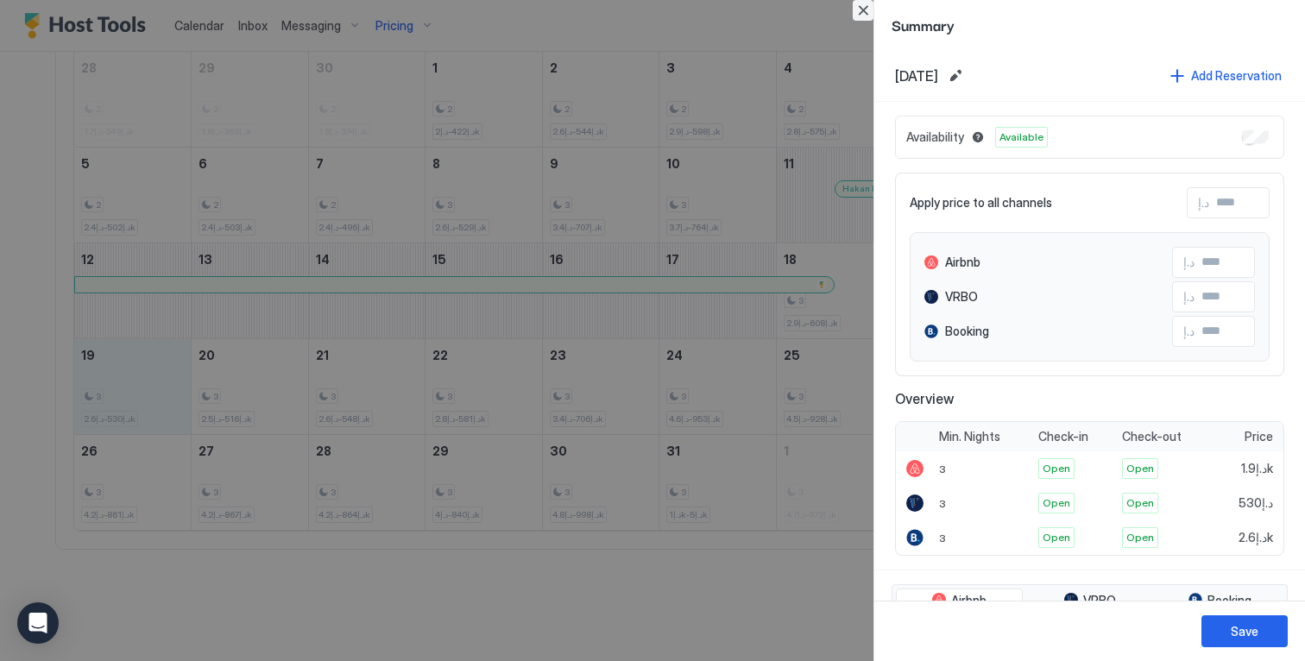
click at [861, 14] on button "Close" at bounding box center [863, 10] width 21 height 21
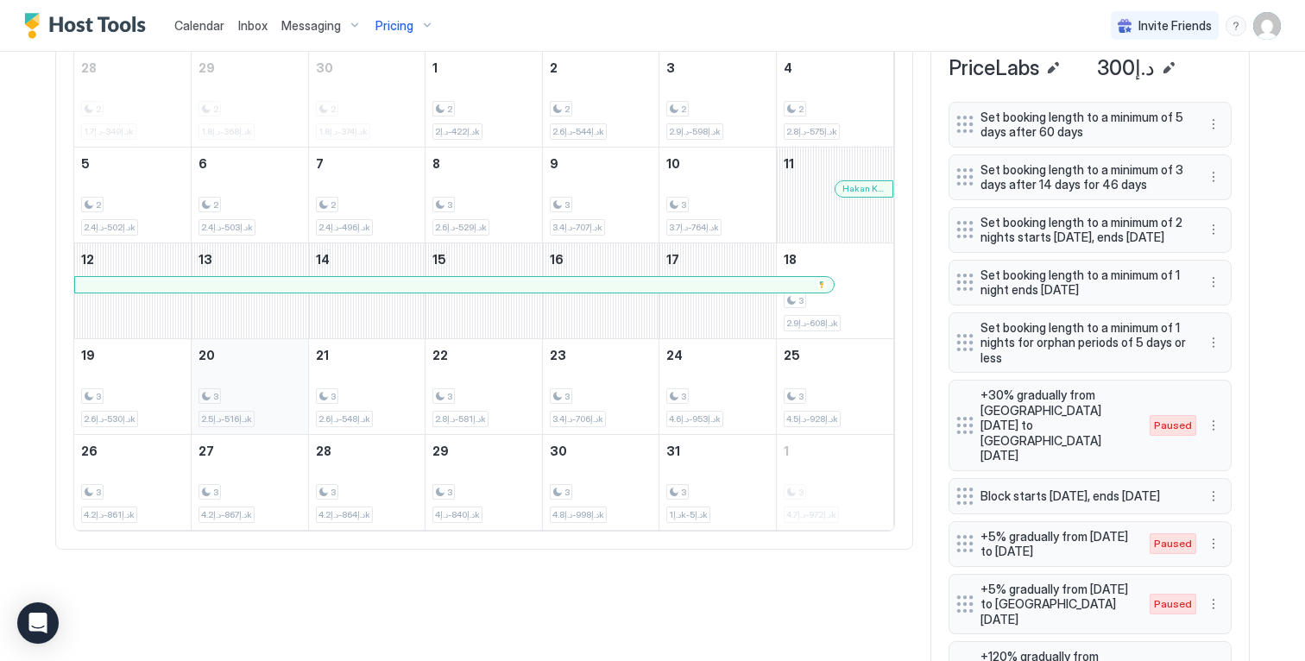
click at [245, 396] on div "3 د.إ516-د.إ2.5k" at bounding box center [249, 386] width 103 height 81
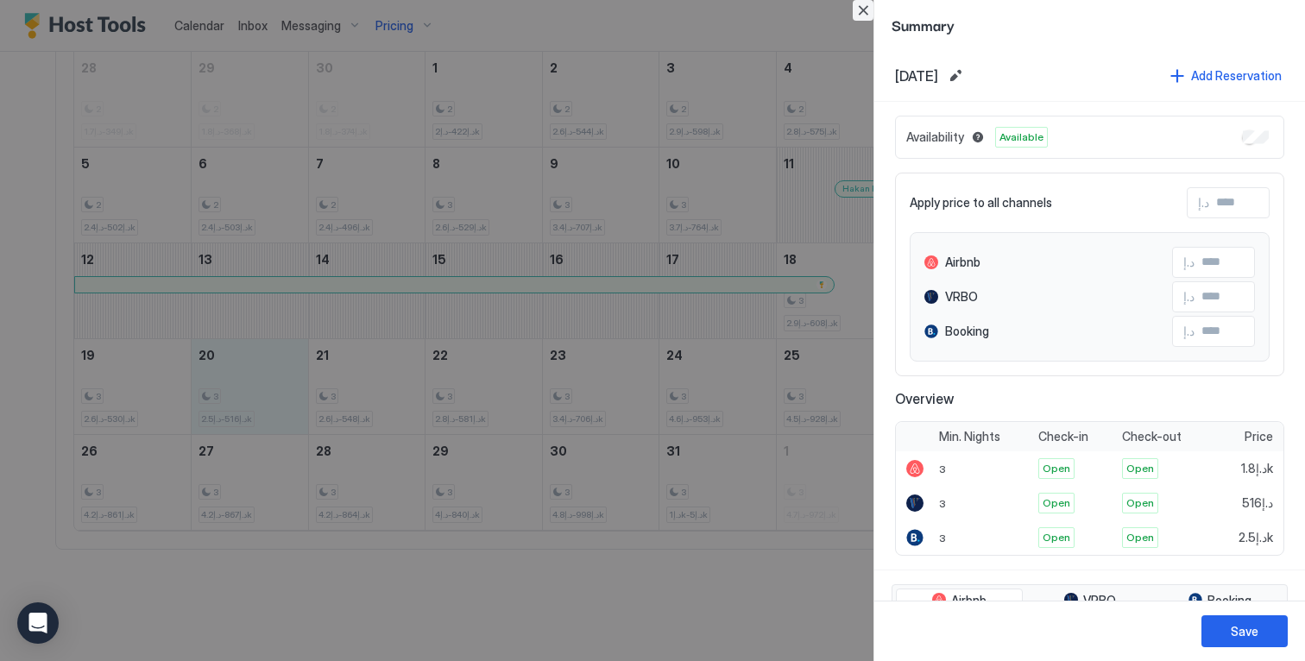
click at [856, 10] on button "Close" at bounding box center [863, 10] width 21 height 21
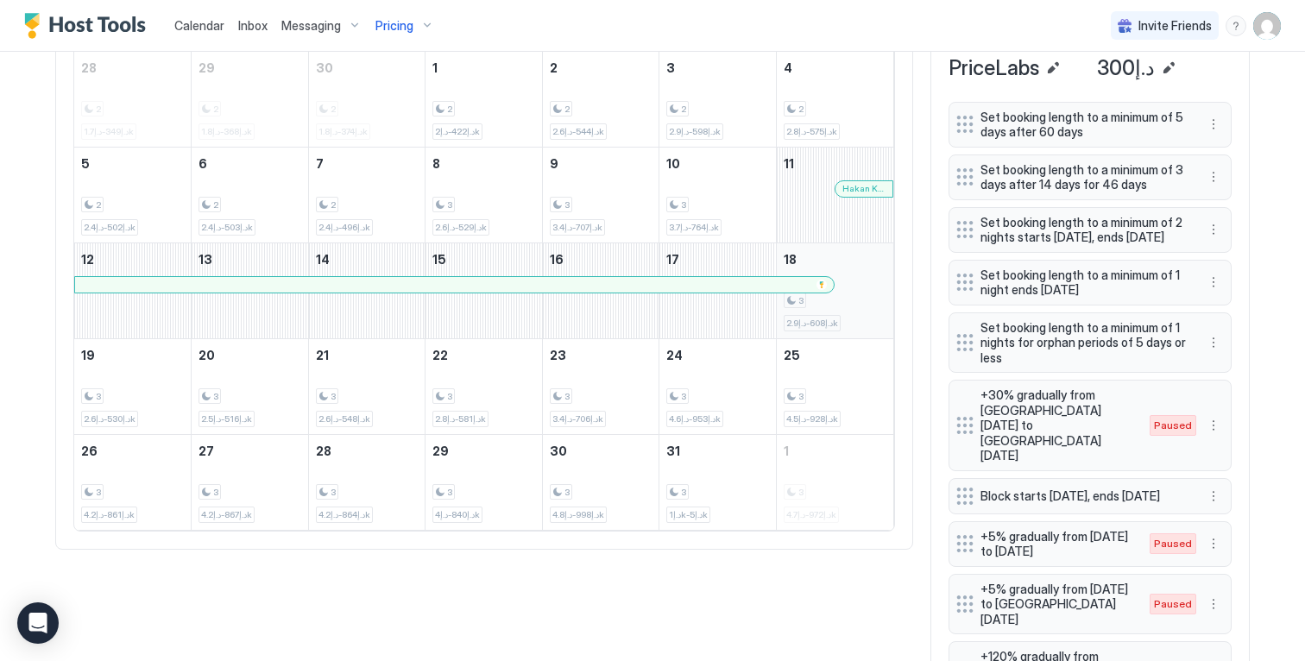
click at [871, 286] on div "3 د.إ608-د.إ2.9k" at bounding box center [835, 290] width 103 height 81
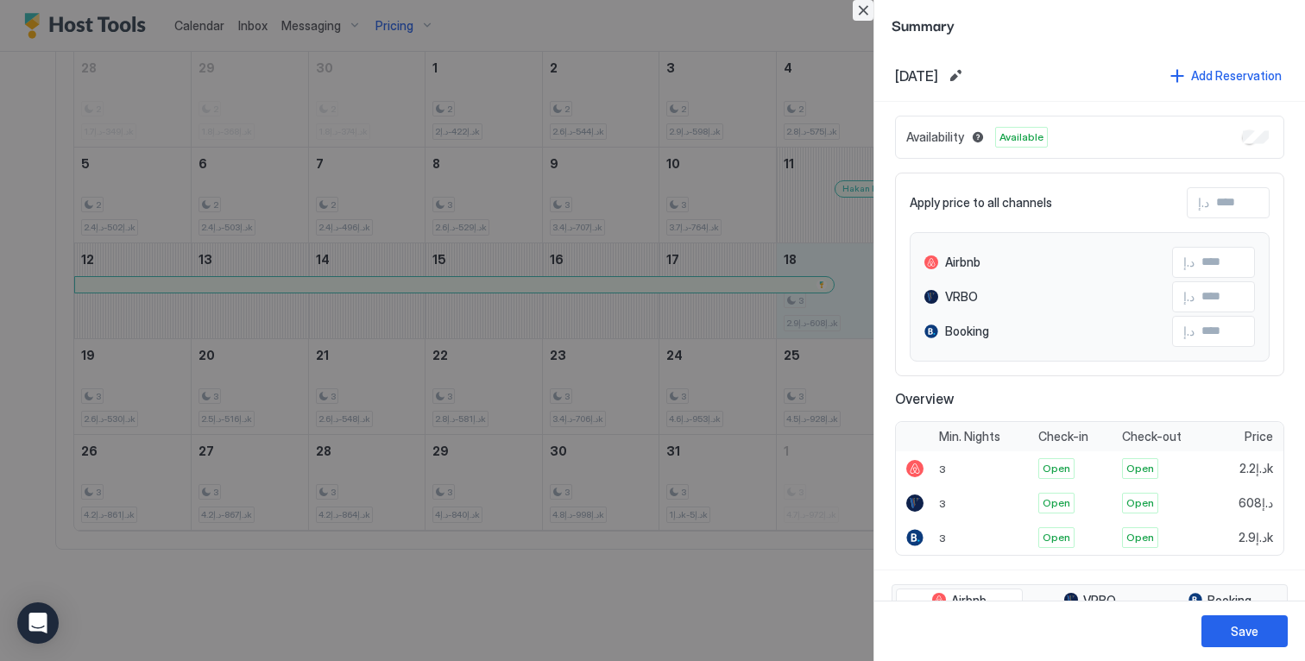
click at [861, 5] on button "Close" at bounding box center [863, 10] width 21 height 21
